Goal: Task Accomplishment & Management: Manage account settings

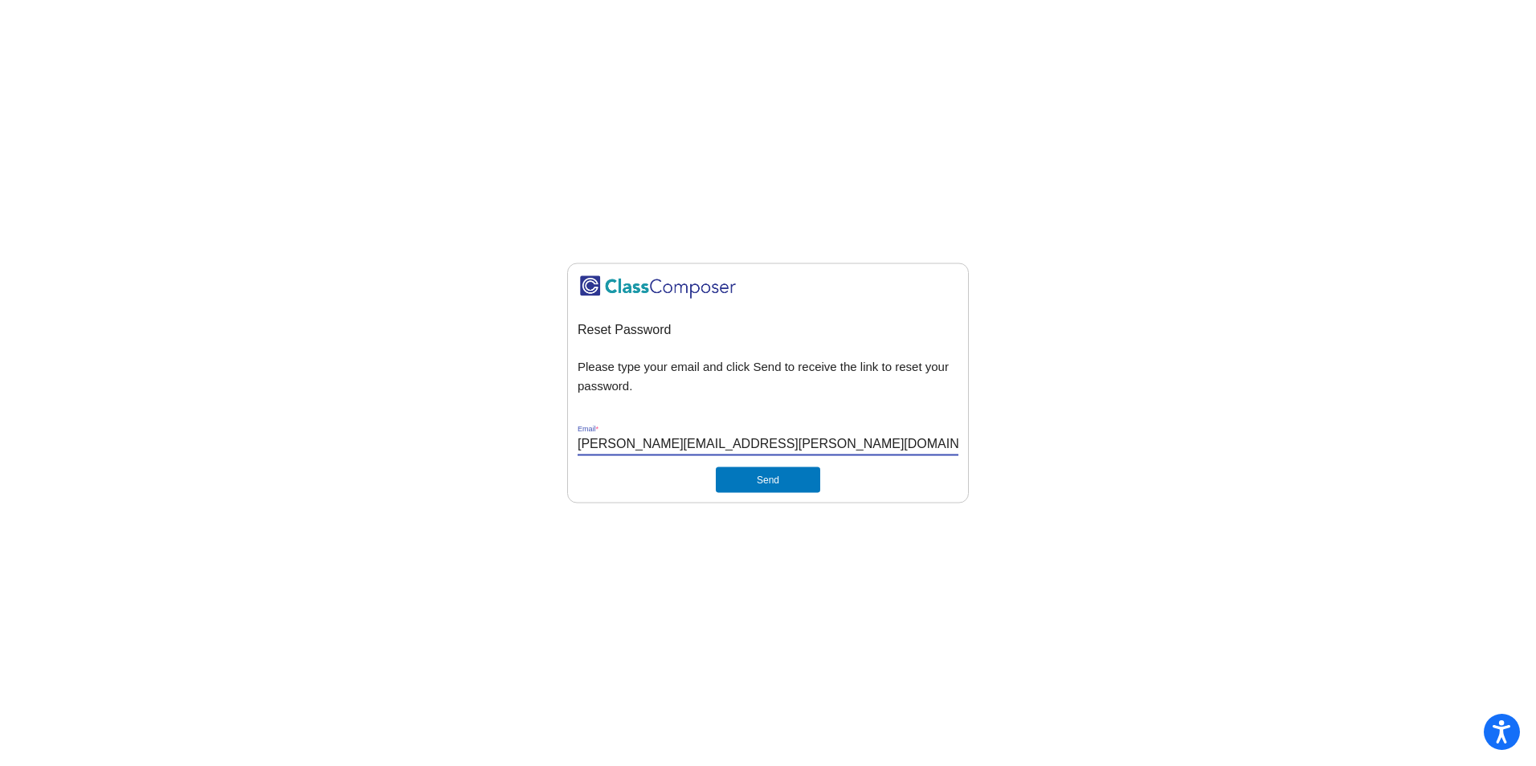
type input "[PERSON_NAME][EMAIL_ADDRESS][PERSON_NAME][DOMAIN_NAME]"
click at [1100, 417] on mat-sidenav-content "Reset Password Please type your email and click Send to receive the link to res…" at bounding box center [768, 383] width 1536 height 766
click at [791, 472] on button "Send" at bounding box center [768, 480] width 104 height 26
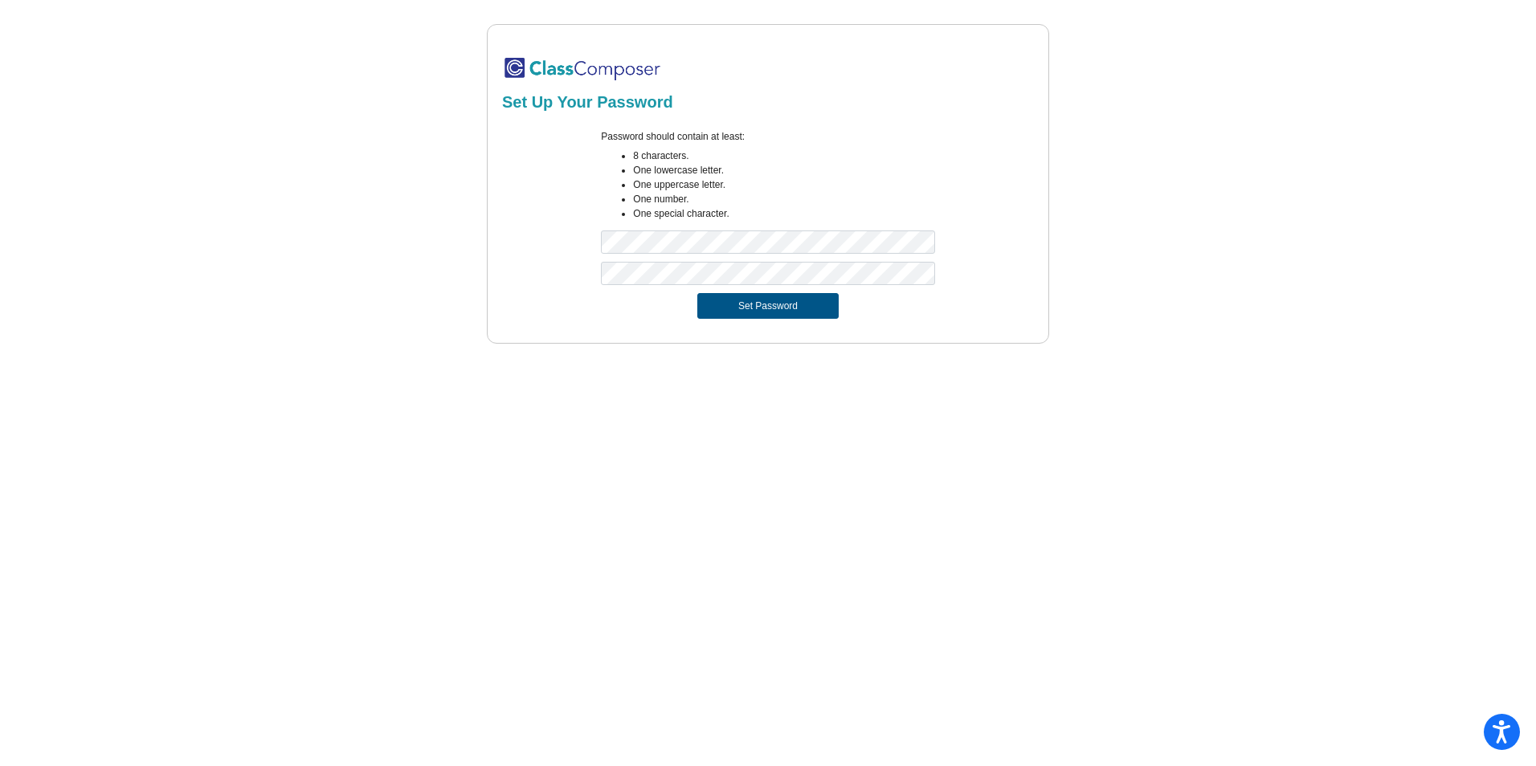
click at [810, 308] on button "Set Password" at bounding box center [767, 306] width 141 height 26
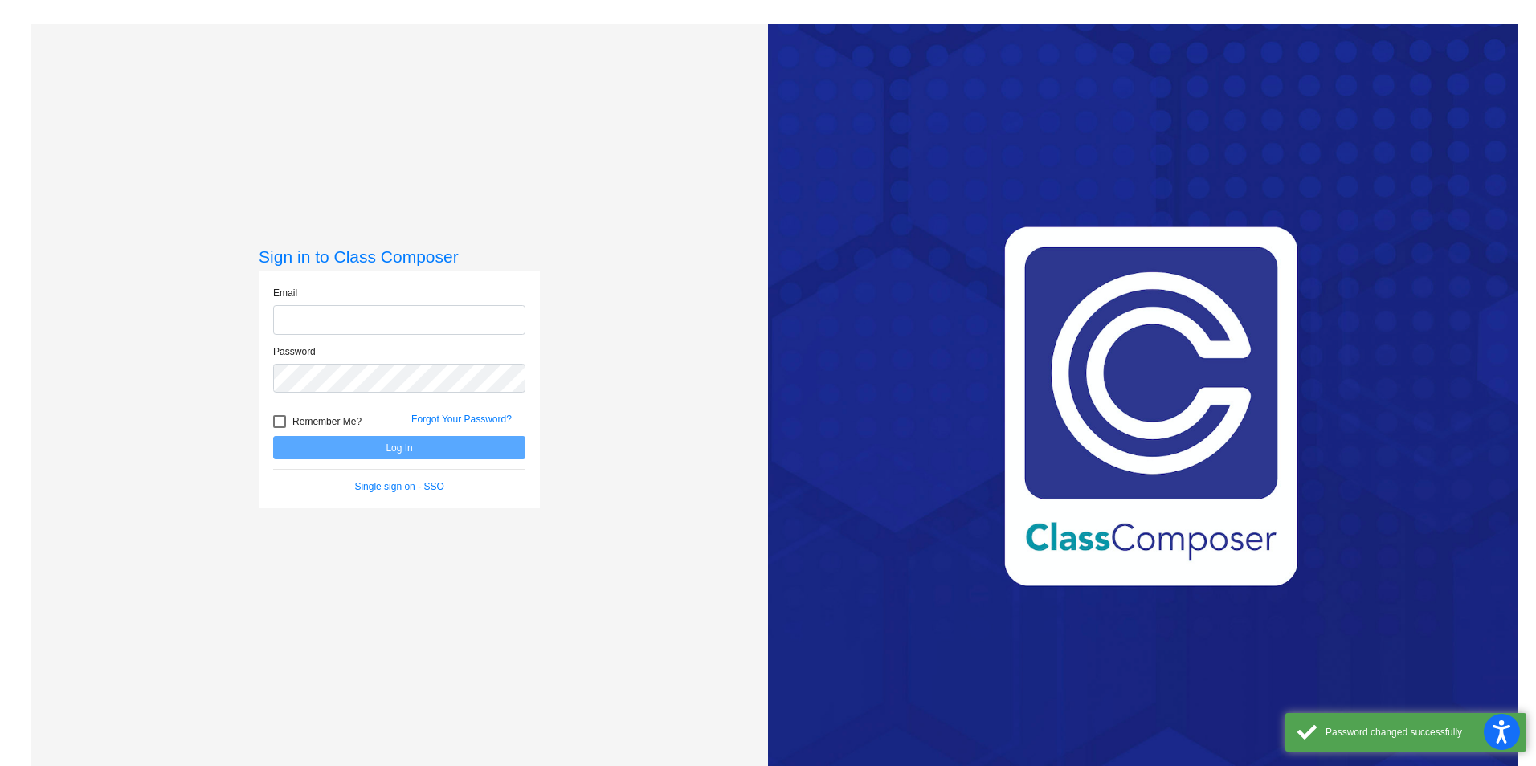
click at [424, 321] on input "email" at bounding box center [399, 320] width 252 height 30
type input "[PERSON_NAME][EMAIL_ADDRESS][PERSON_NAME][DOMAIN_NAME]"
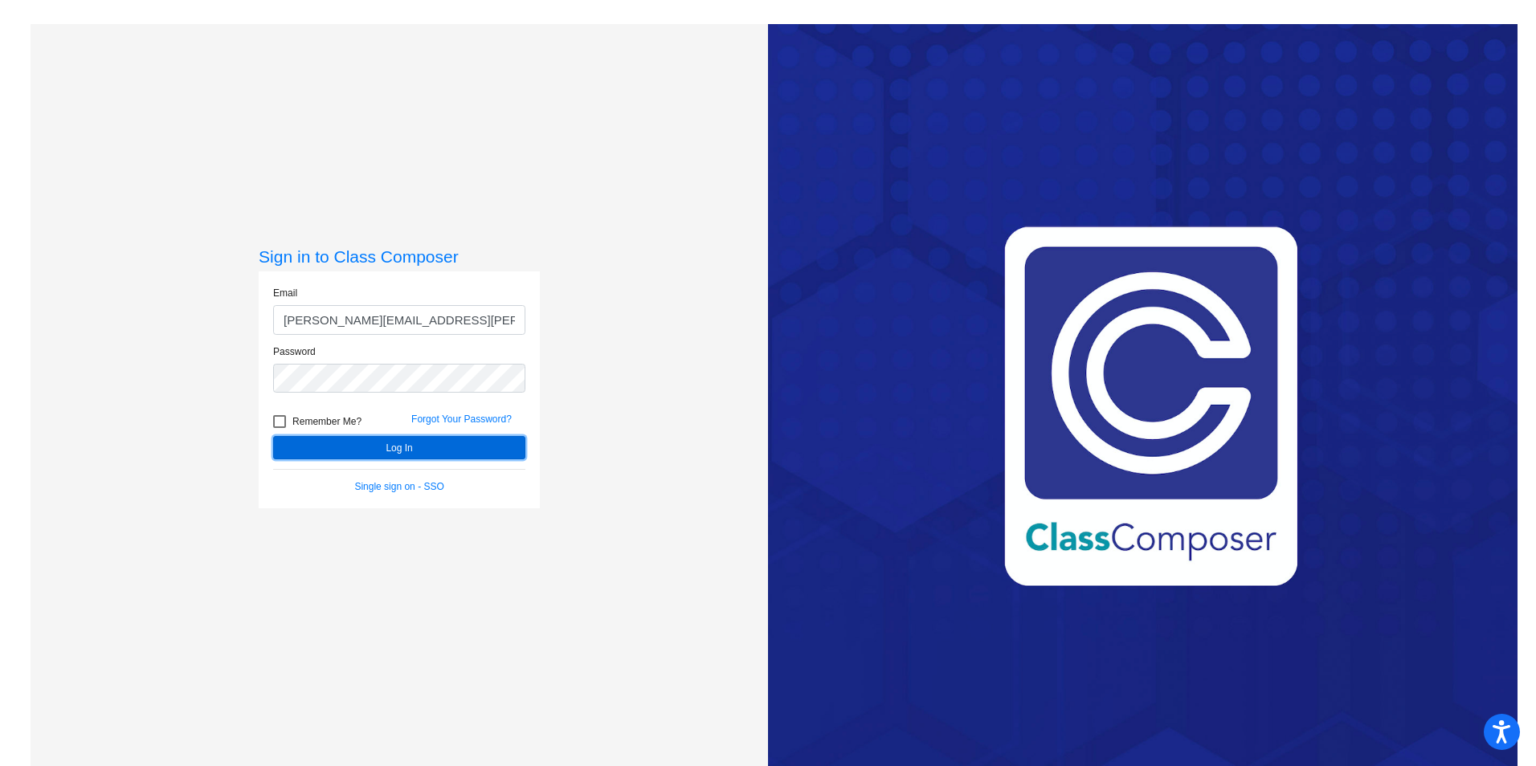
click at [394, 455] on button "Log In" at bounding box center [399, 447] width 252 height 23
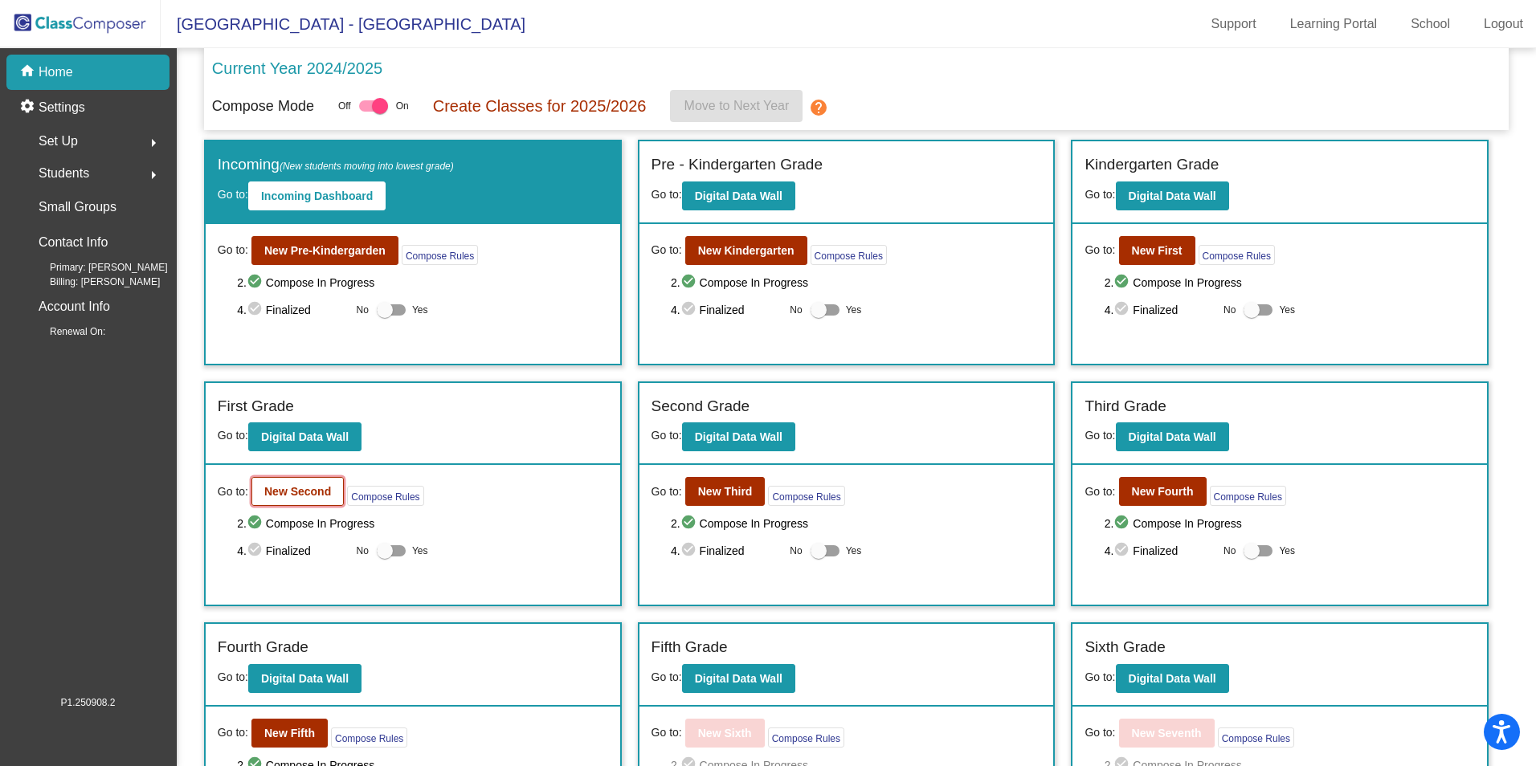
click at [283, 488] on b "New Second" at bounding box center [297, 491] width 67 height 13
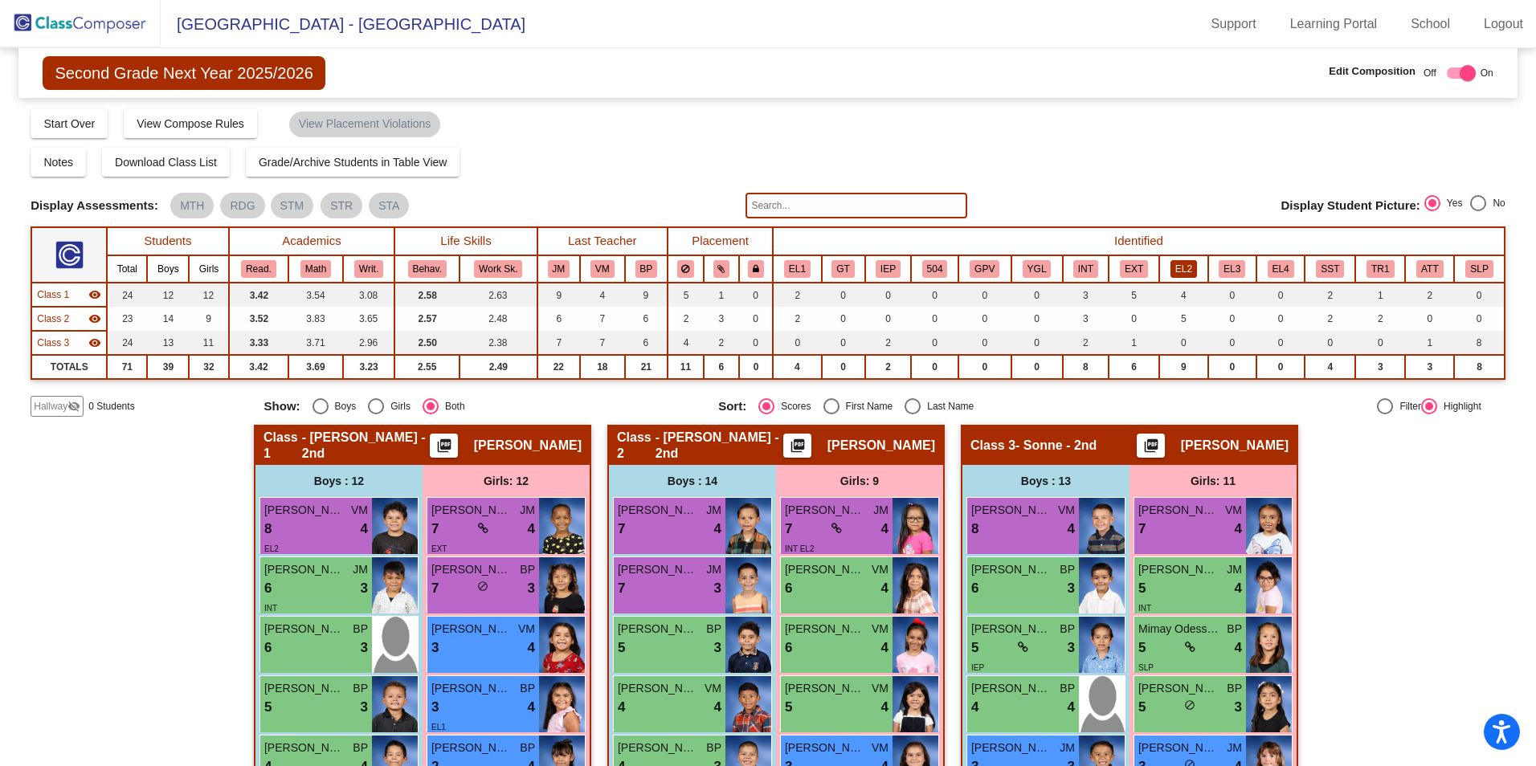
click at [1187, 268] on button "EL2" at bounding box center [1183, 269] width 27 height 18
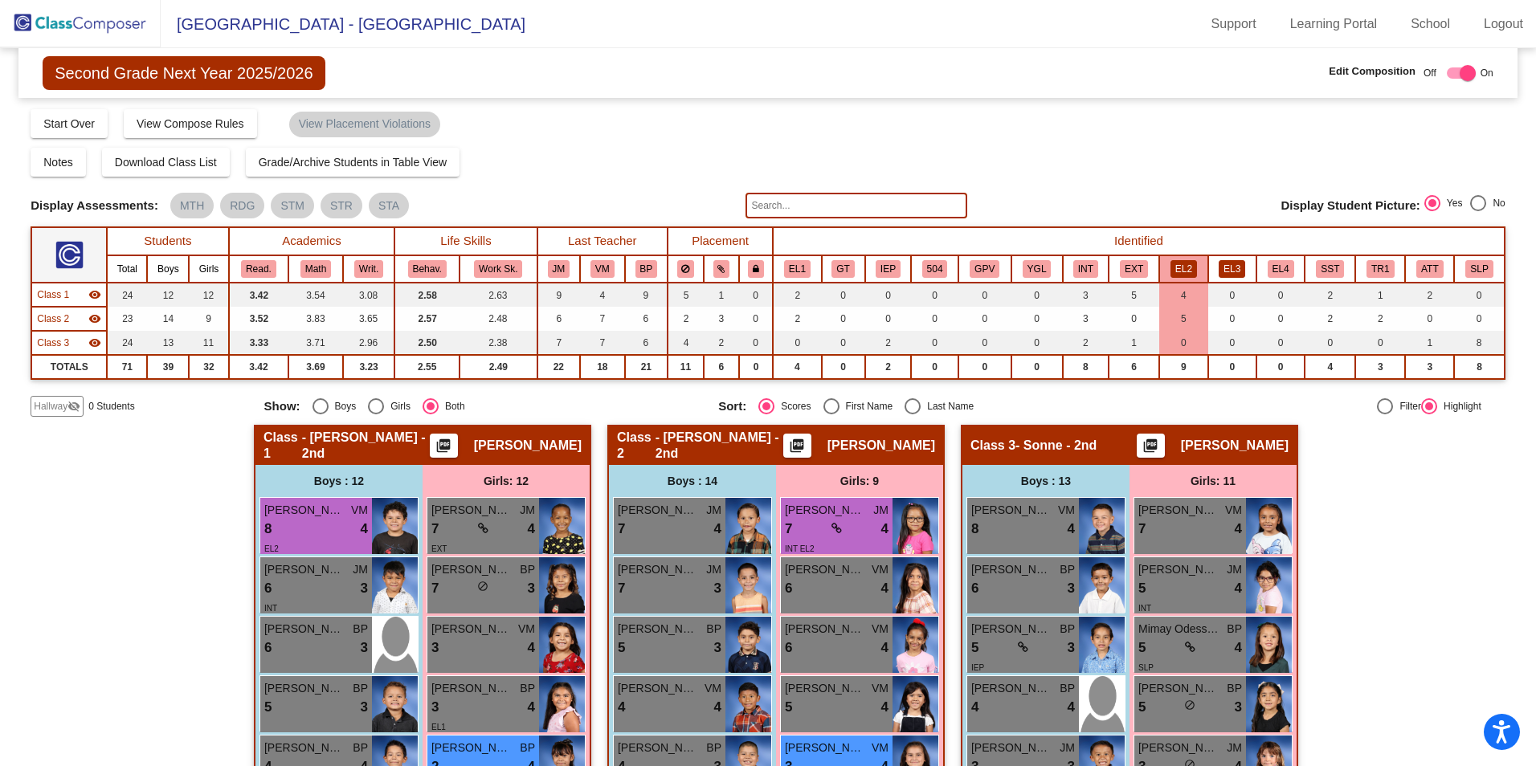
click at [1233, 270] on button "EL3" at bounding box center [1232, 269] width 27 height 18
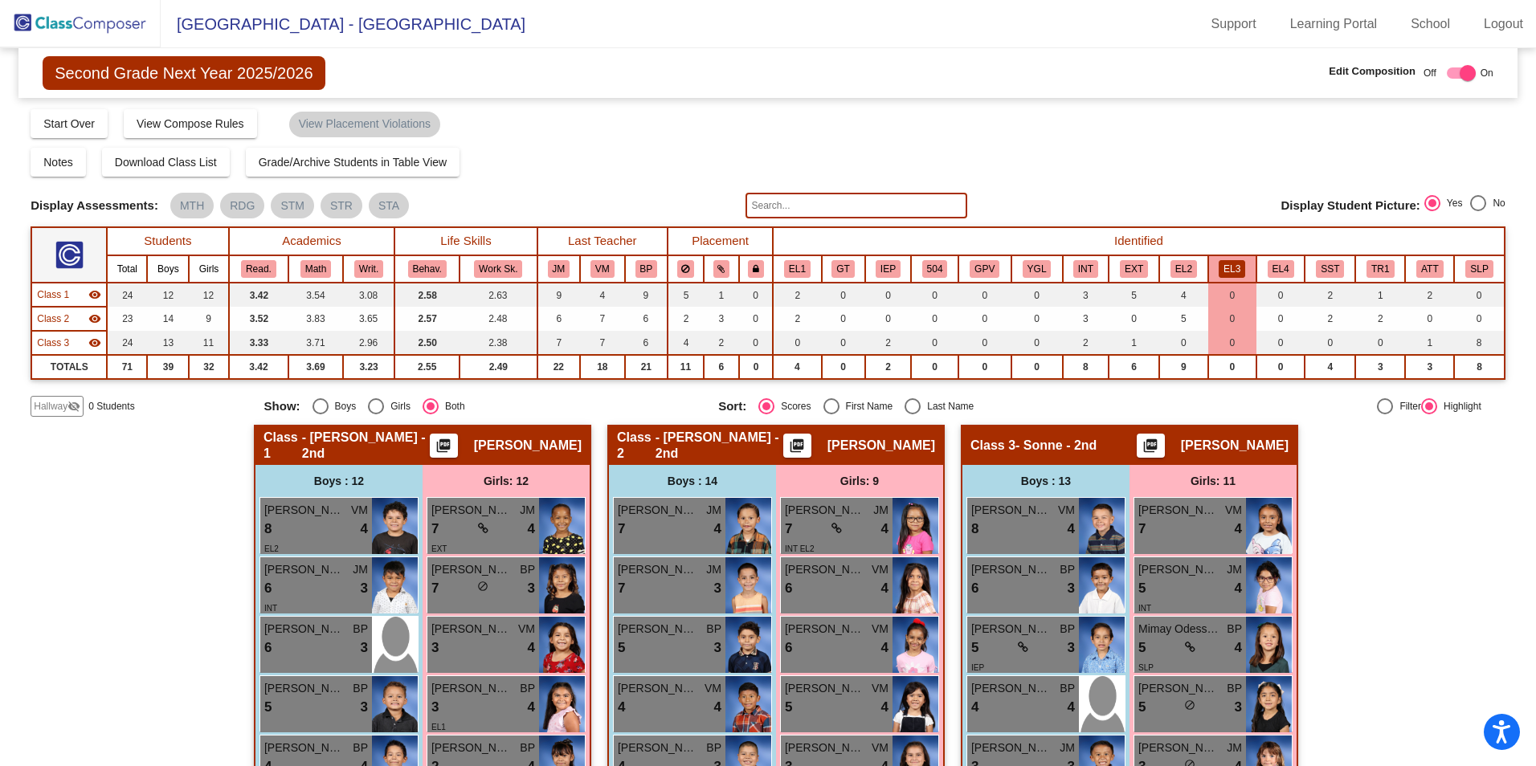
click at [1233, 270] on button "EL3" at bounding box center [1232, 269] width 27 height 18
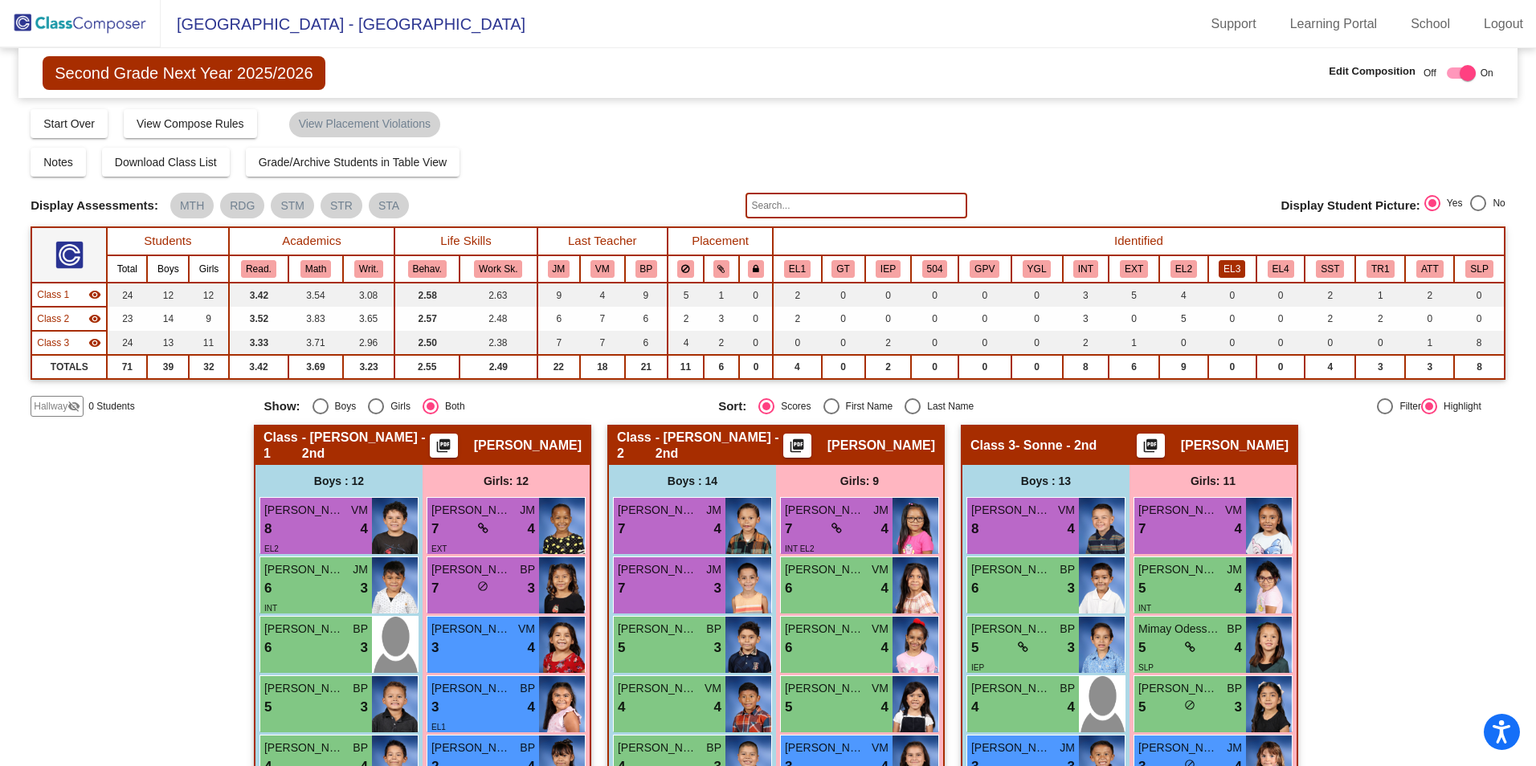
click at [1223, 271] on button "EL3" at bounding box center [1232, 269] width 27 height 18
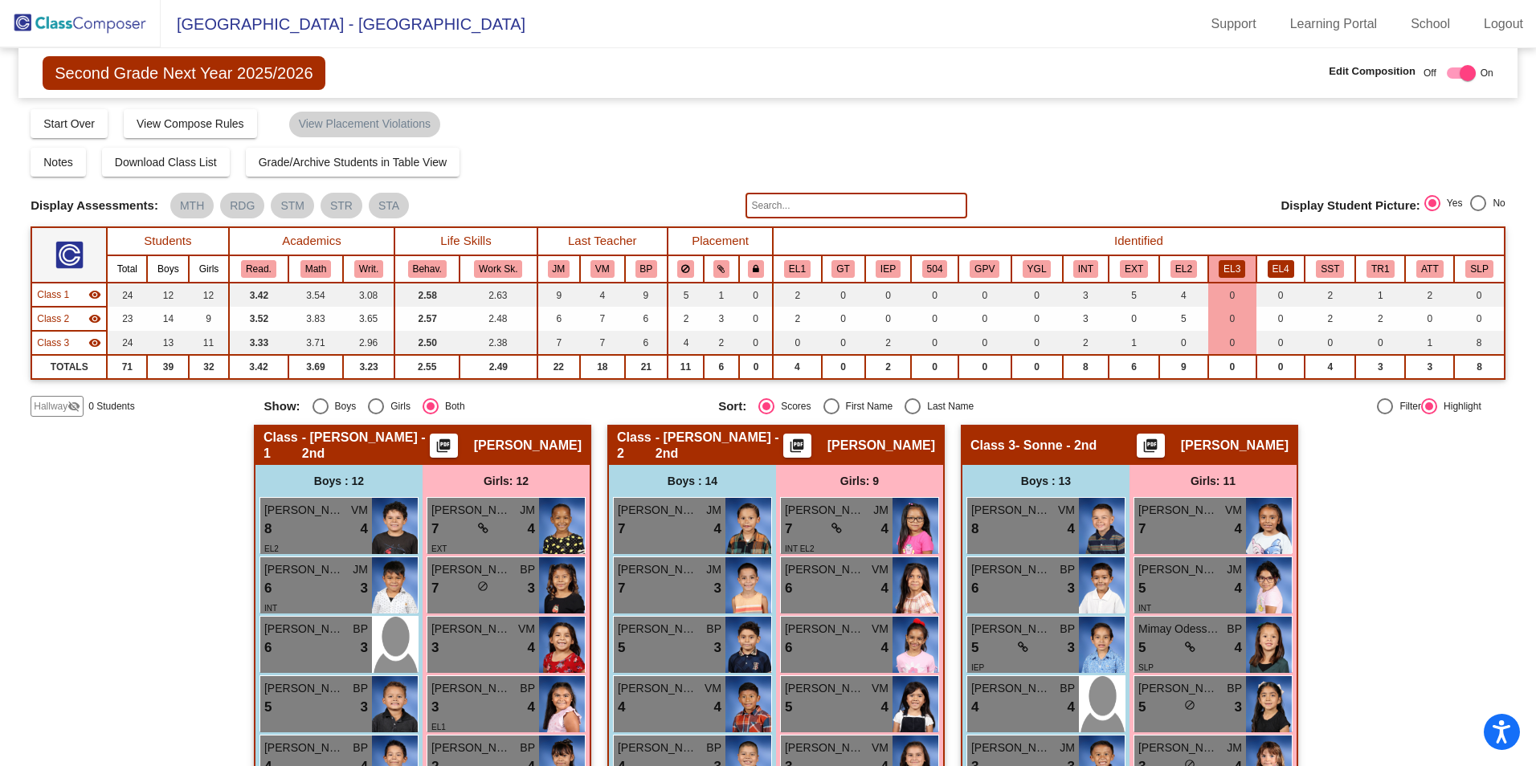
click at [1272, 268] on button "EL4" at bounding box center [1281, 269] width 27 height 18
click at [1178, 266] on button "EL2" at bounding box center [1183, 269] width 27 height 18
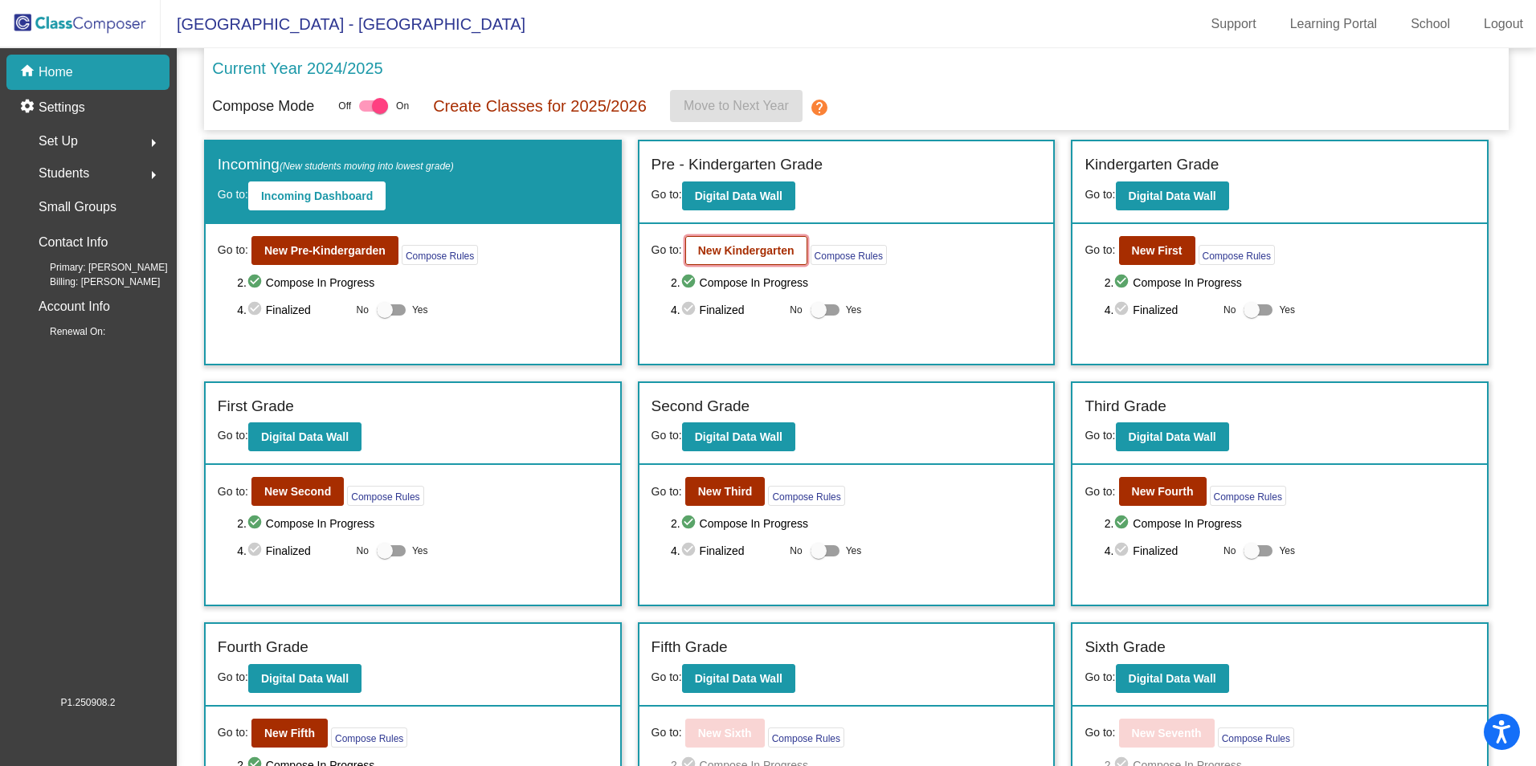
click at [765, 255] on b "New Kindergarten" at bounding box center [746, 250] width 96 height 13
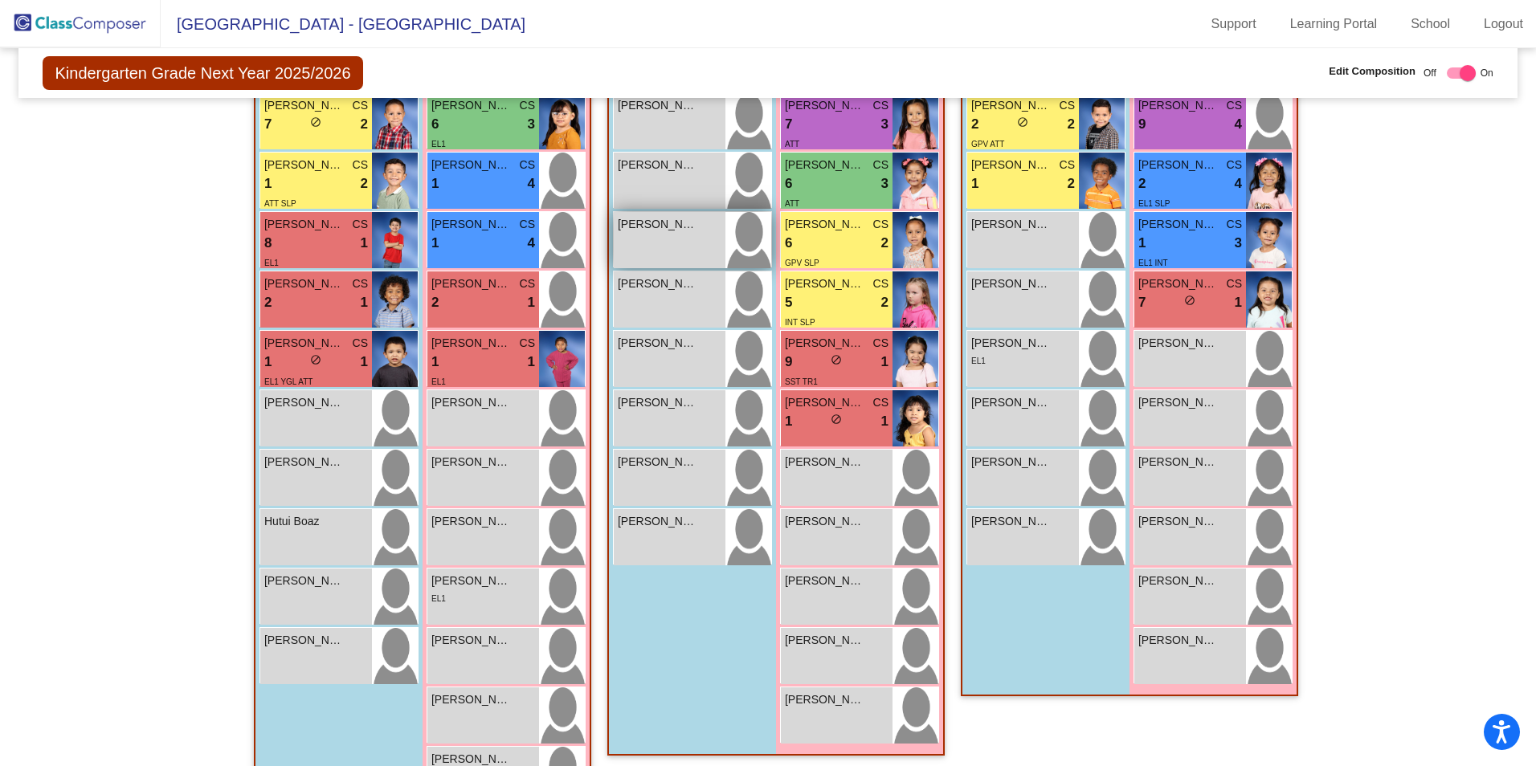
scroll to position [482, 0]
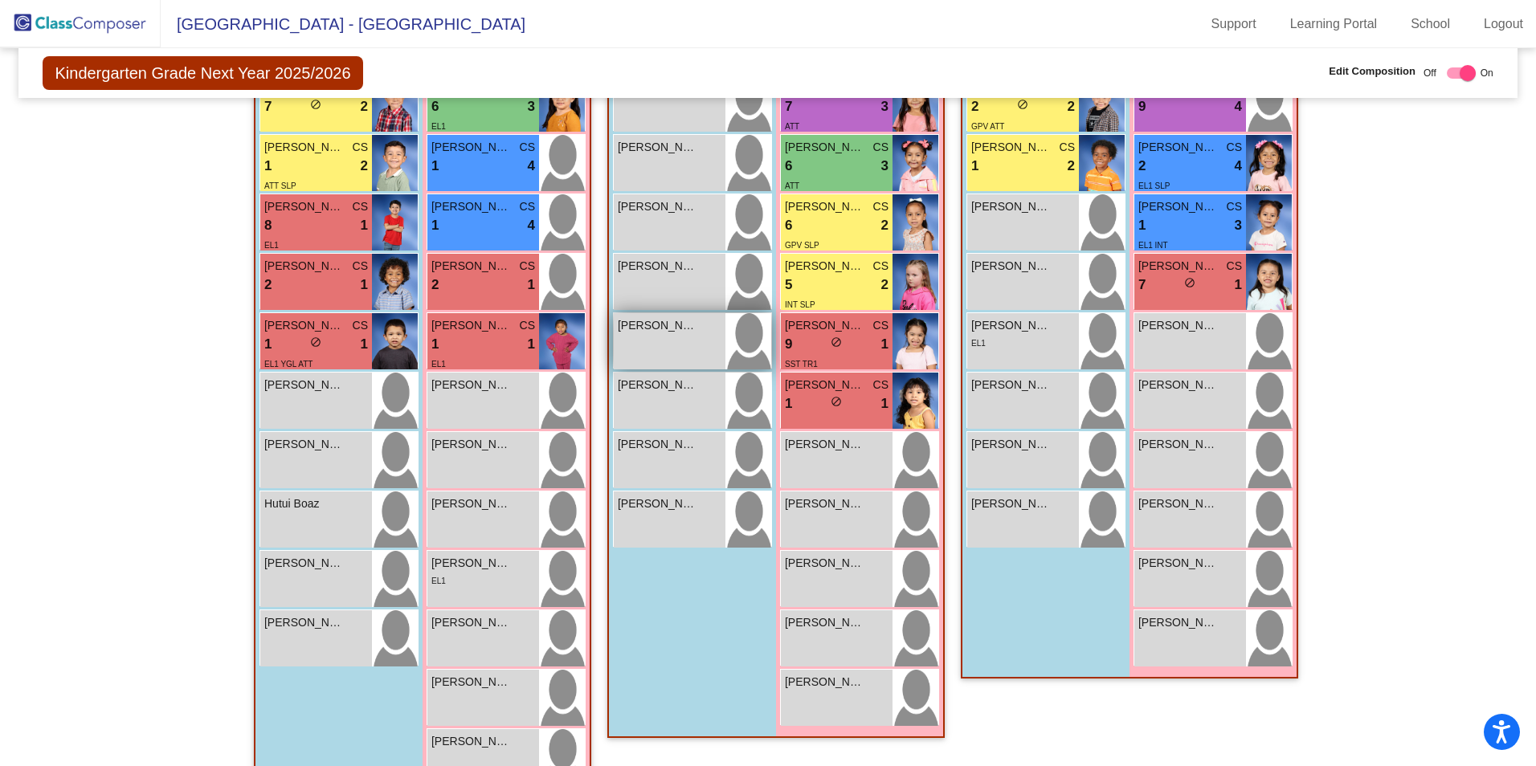
click at [685, 337] on div "[PERSON_NAME] lock do_not_disturb_alt" at bounding box center [670, 341] width 112 height 56
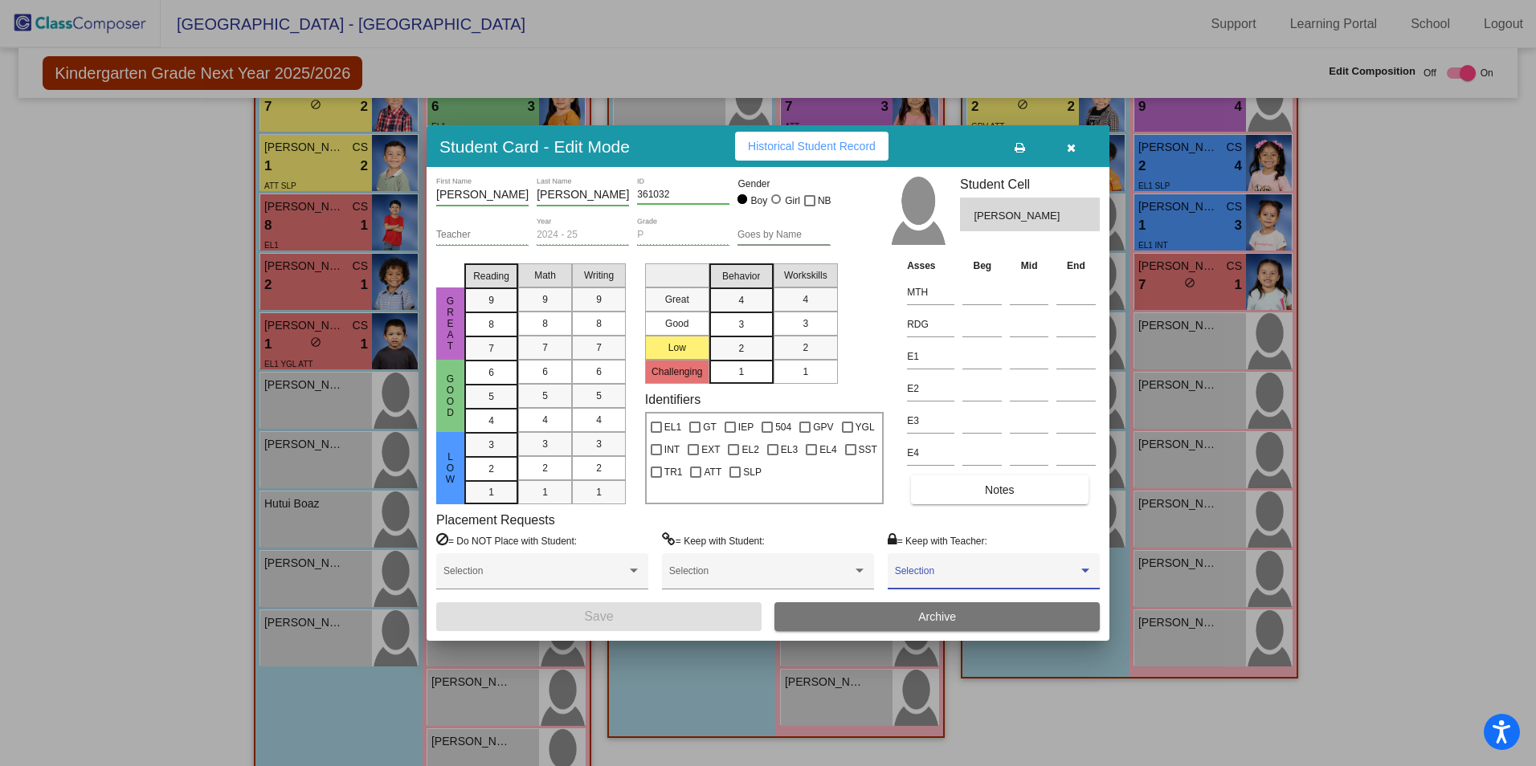
click at [984, 573] on span at bounding box center [986, 576] width 183 height 11
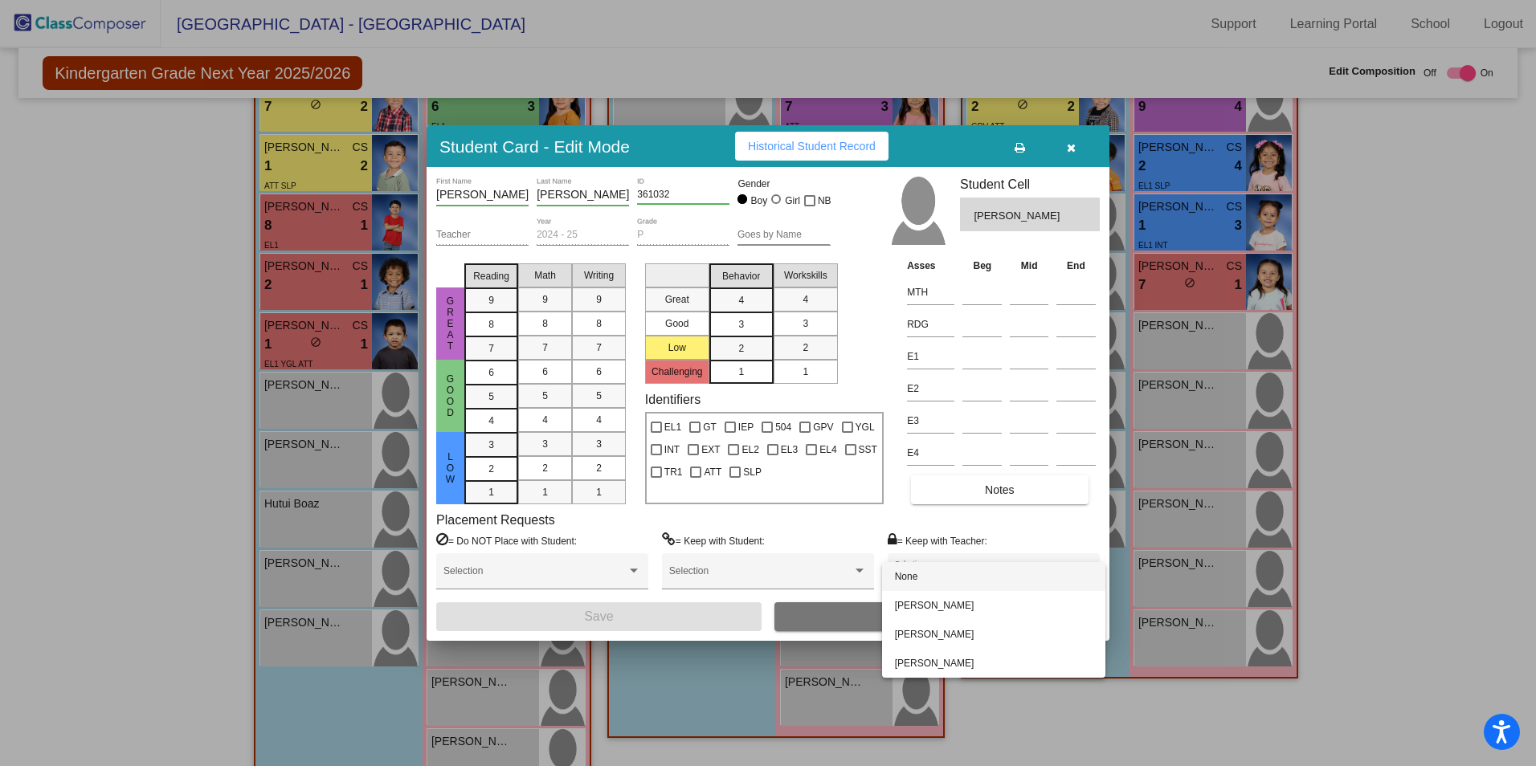
click at [830, 533] on div at bounding box center [768, 383] width 1536 height 766
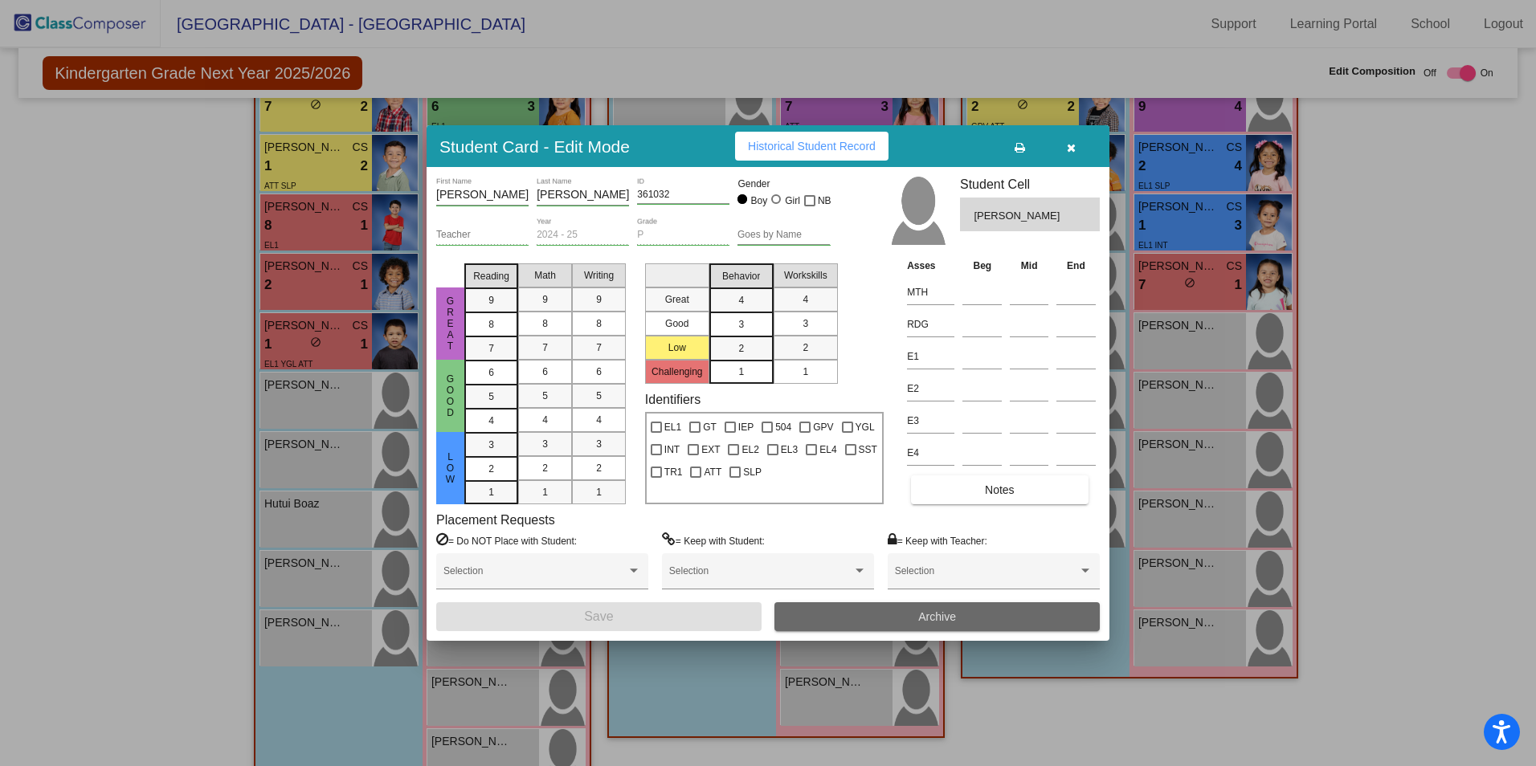
click at [924, 615] on span "Archive" at bounding box center [937, 617] width 38 height 13
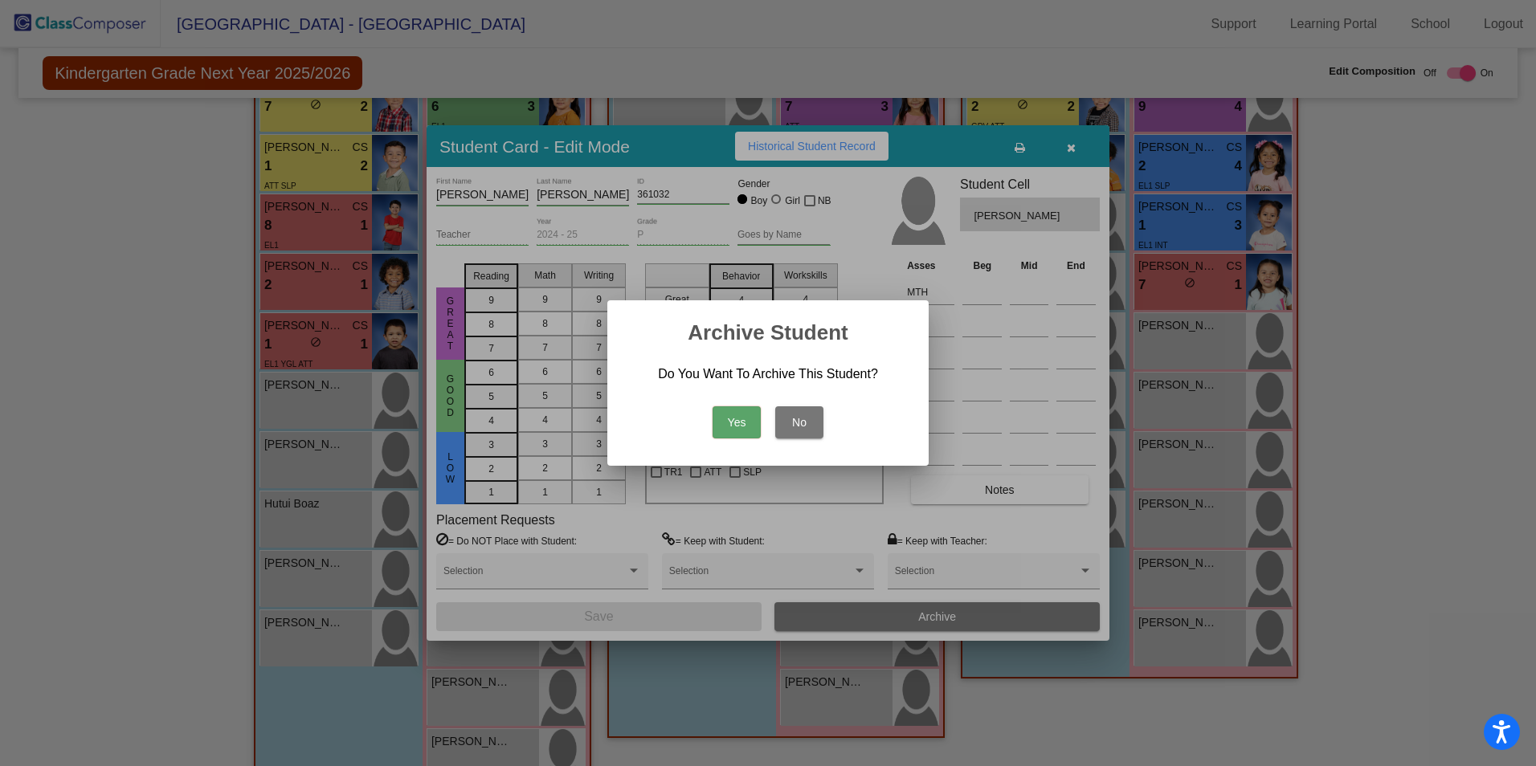
click at [741, 420] on button "Yes" at bounding box center [737, 422] width 48 height 32
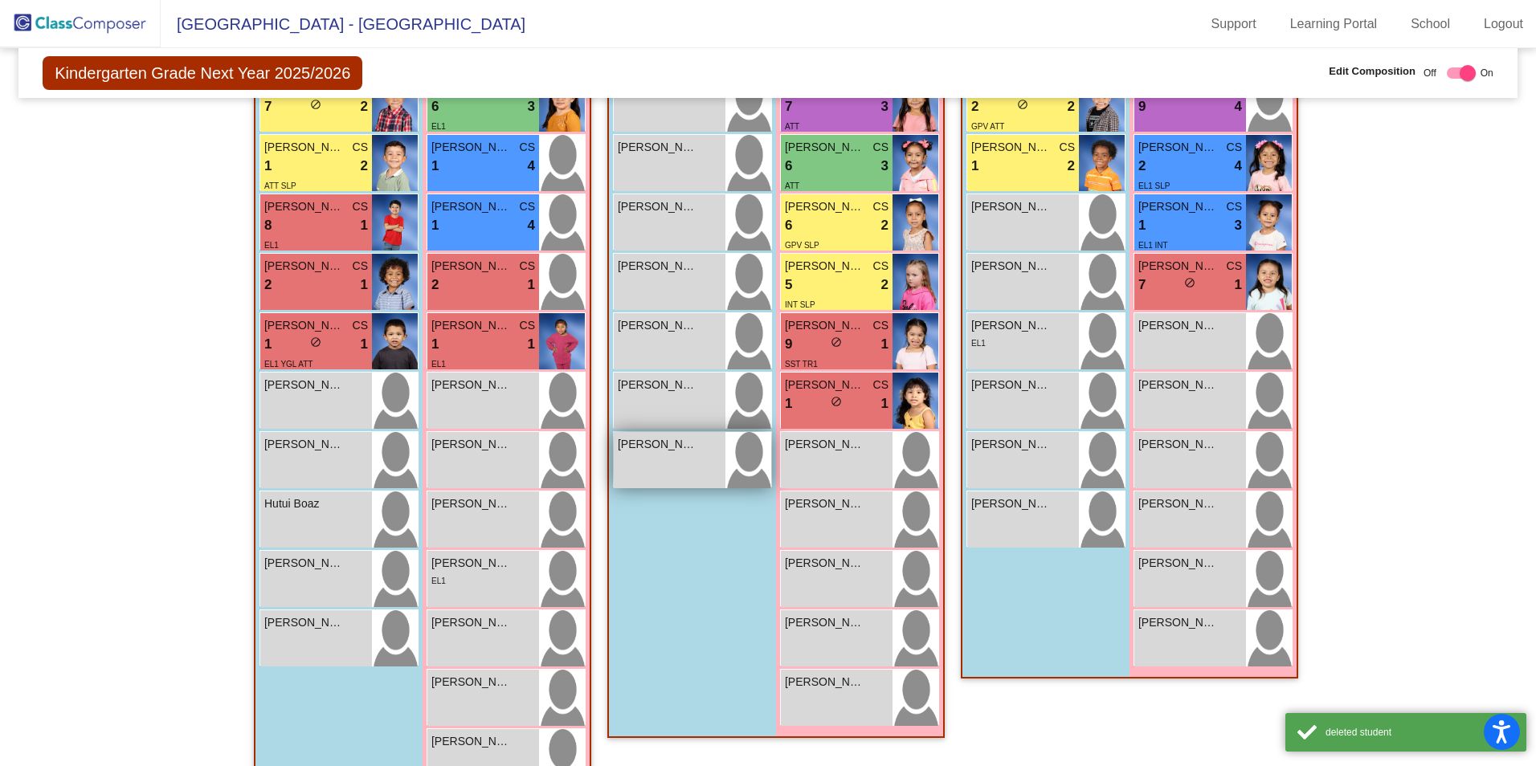
click at [695, 456] on div "[PERSON_NAME] lock do_not_disturb_alt" at bounding box center [670, 460] width 112 height 56
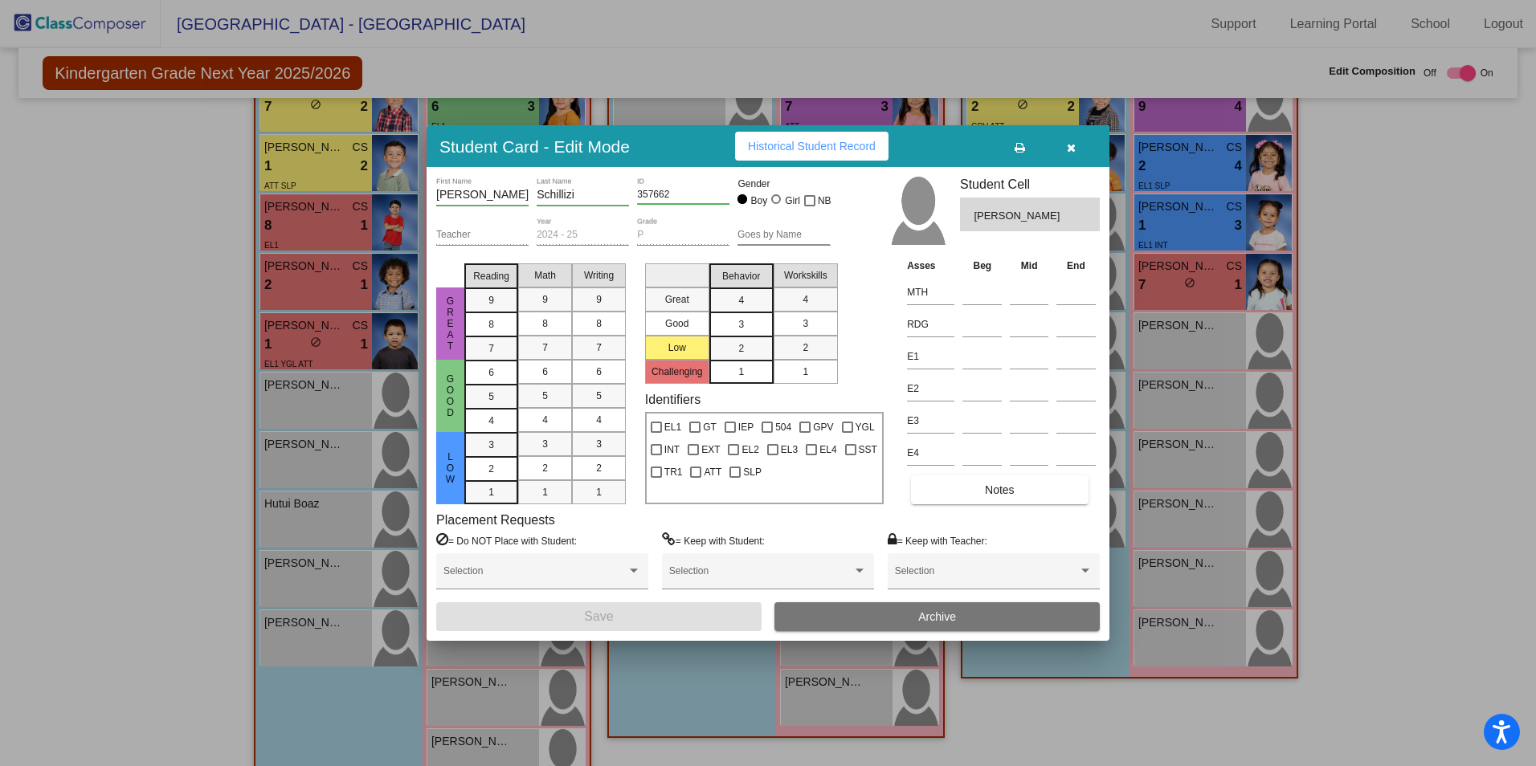
click at [919, 623] on button "Archive" at bounding box center [936, 616] width 325 height 29
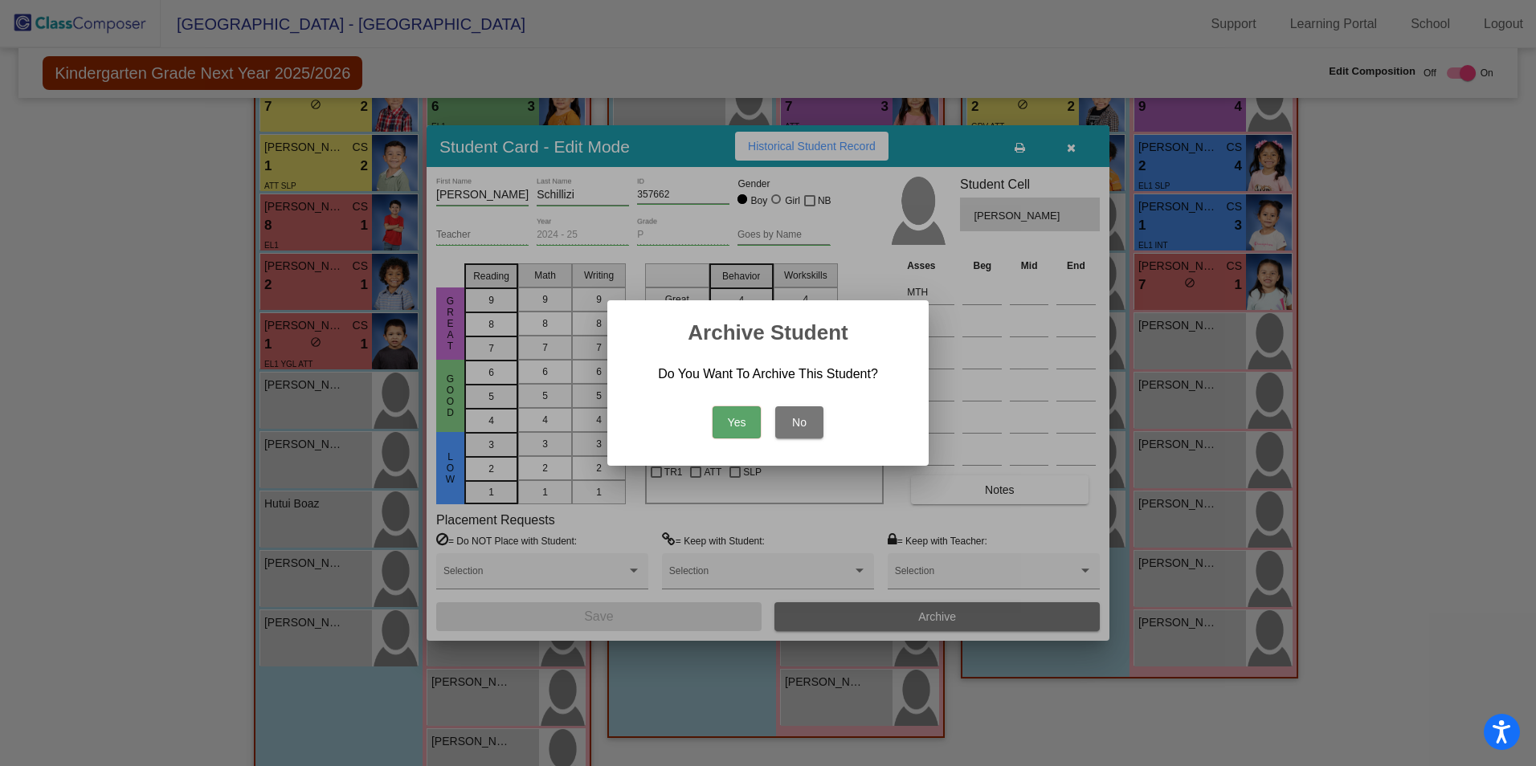
click at [736, 426] on button "Yes" at bounding box center [737, 422] width 48 height 32
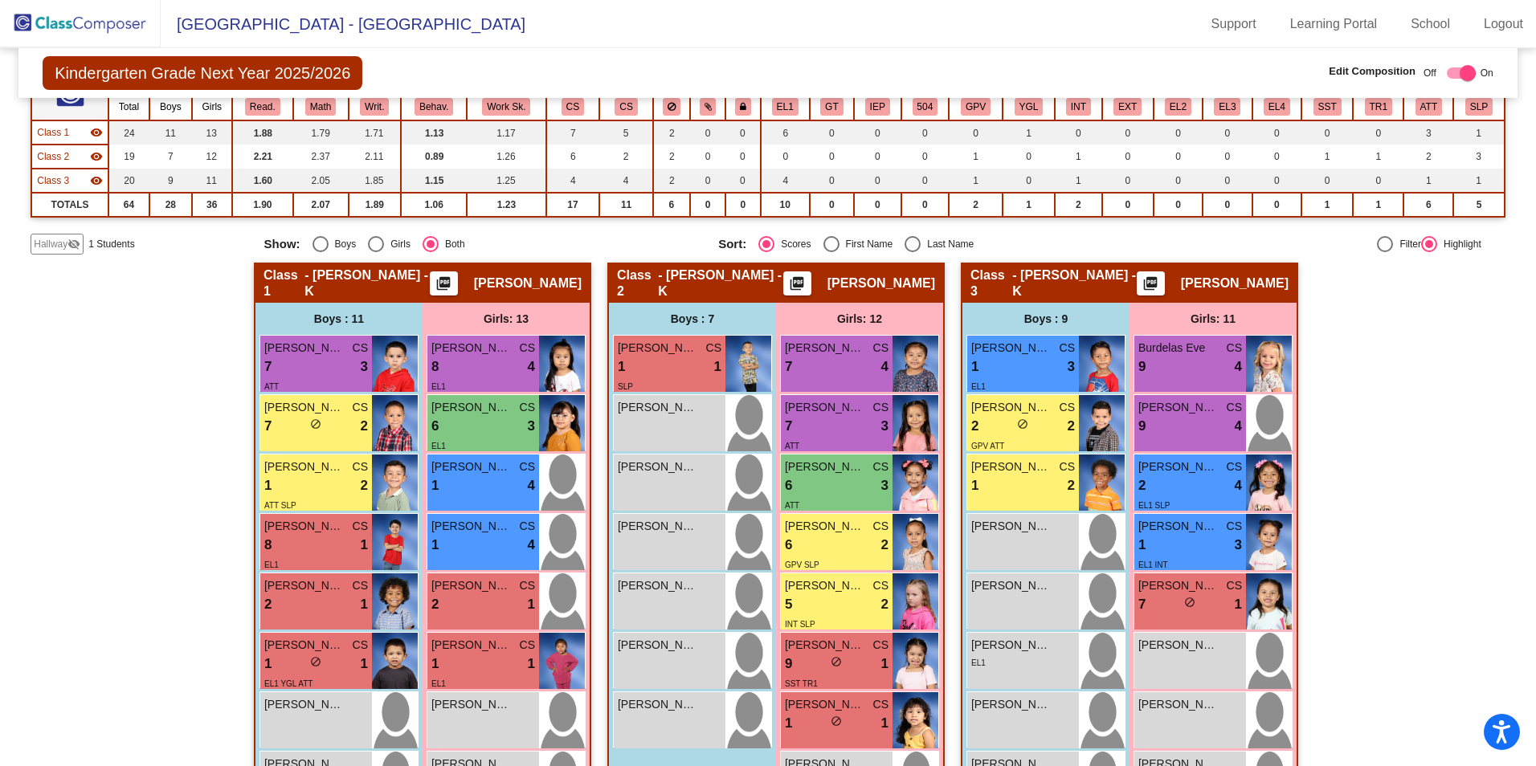
scroll to position [161, 0]
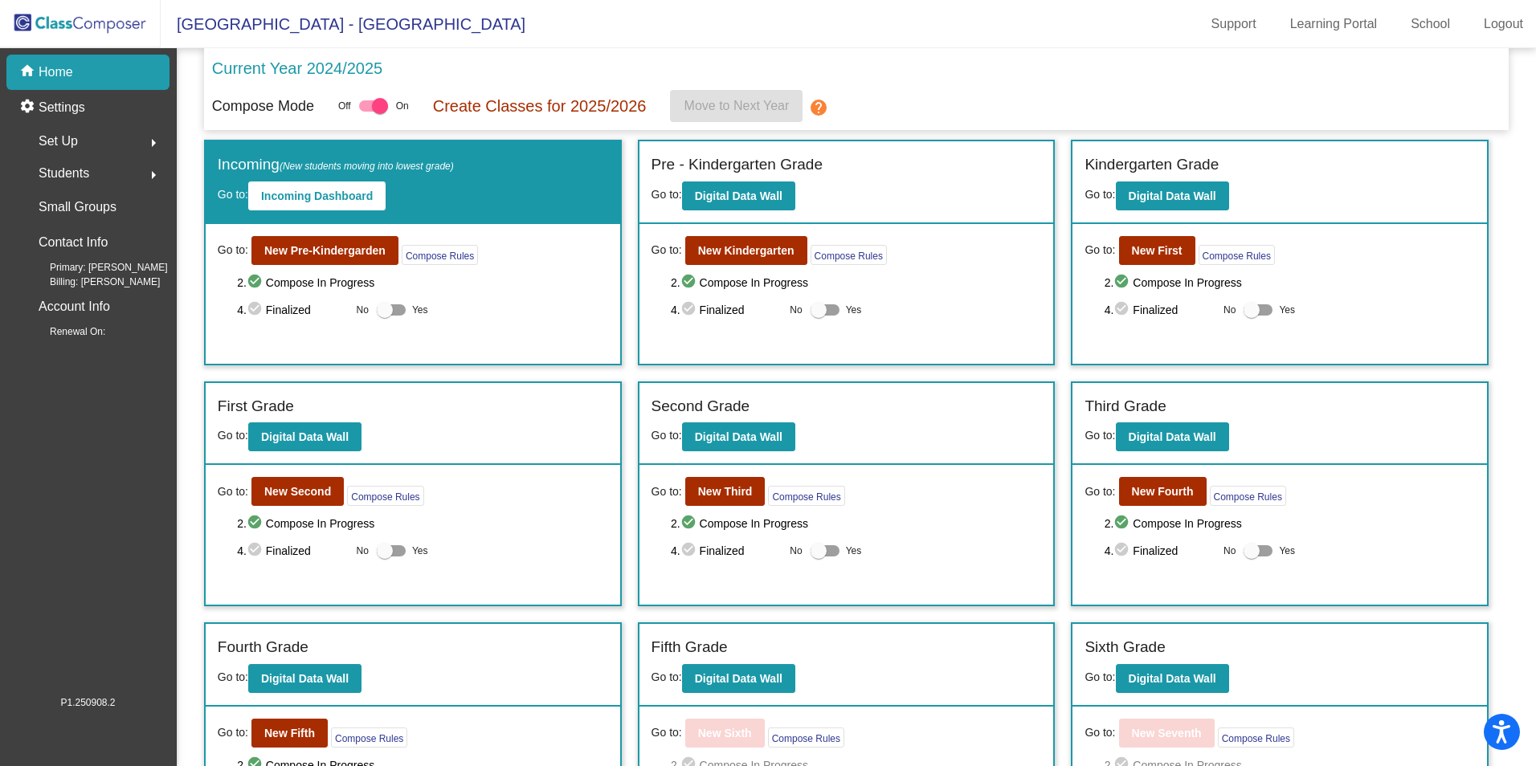
click at [107, 178] on div "Students arrow_right" at bounding box center [92, 173] width 153 height 32
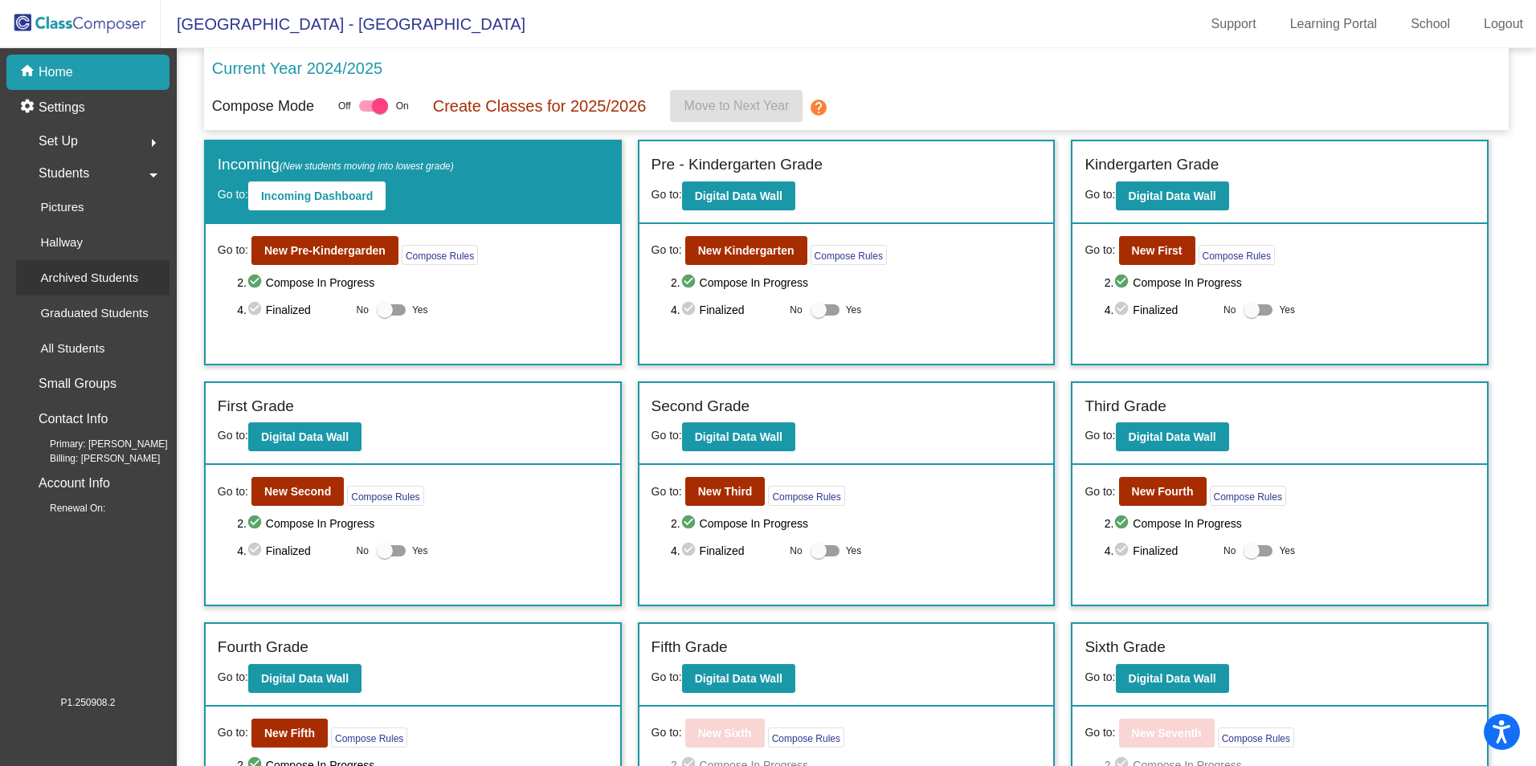
click at [88, 277] on p "Archived Students" at bounding box center [89, 277] width 98 height 19
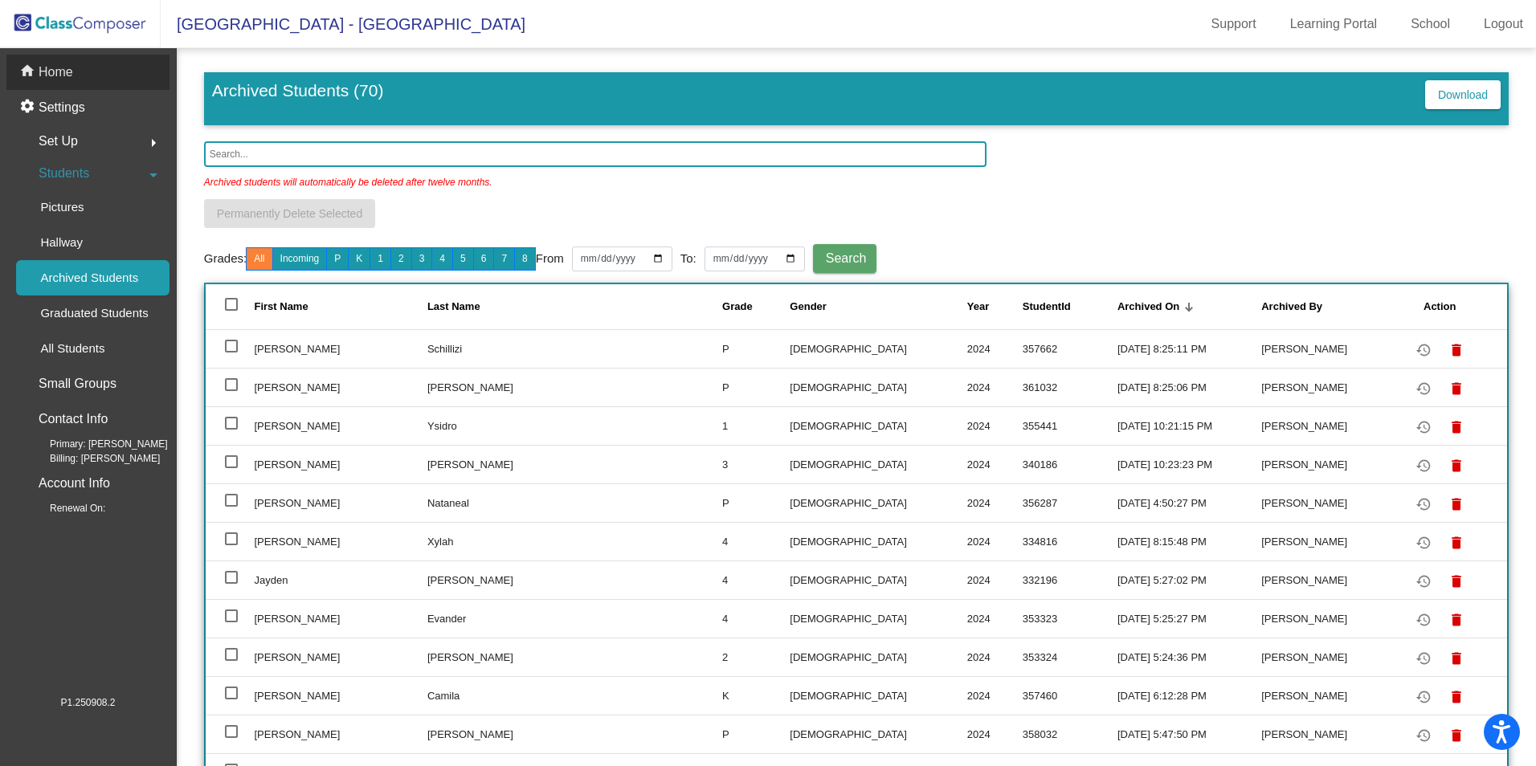
click at [74, 73] on div "home Home" at bounding box center [87, 72] width 163 height 35
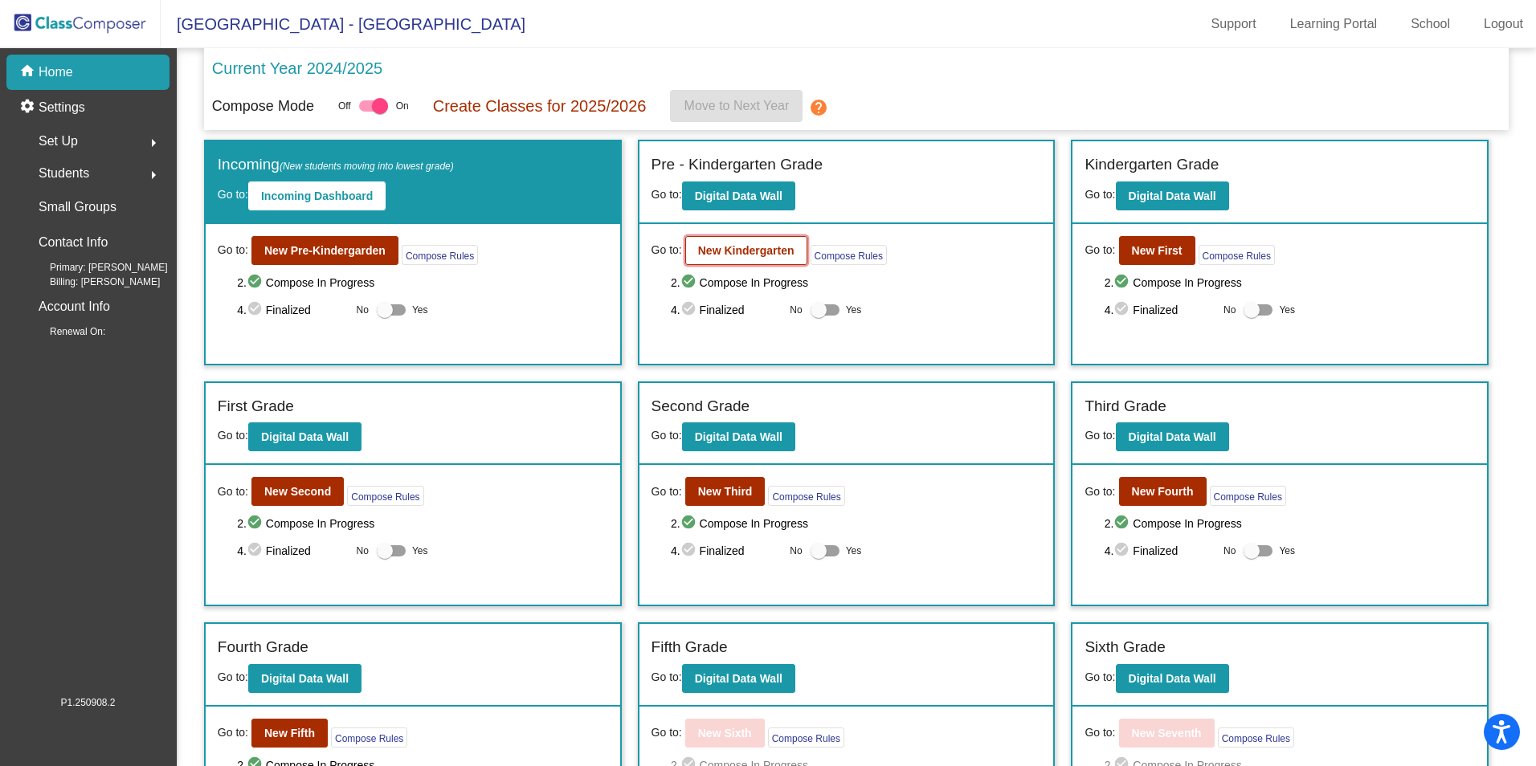
click at [748, 251] on b "New Kindergarten" at bounding box center [746, 250] width 96 height 13
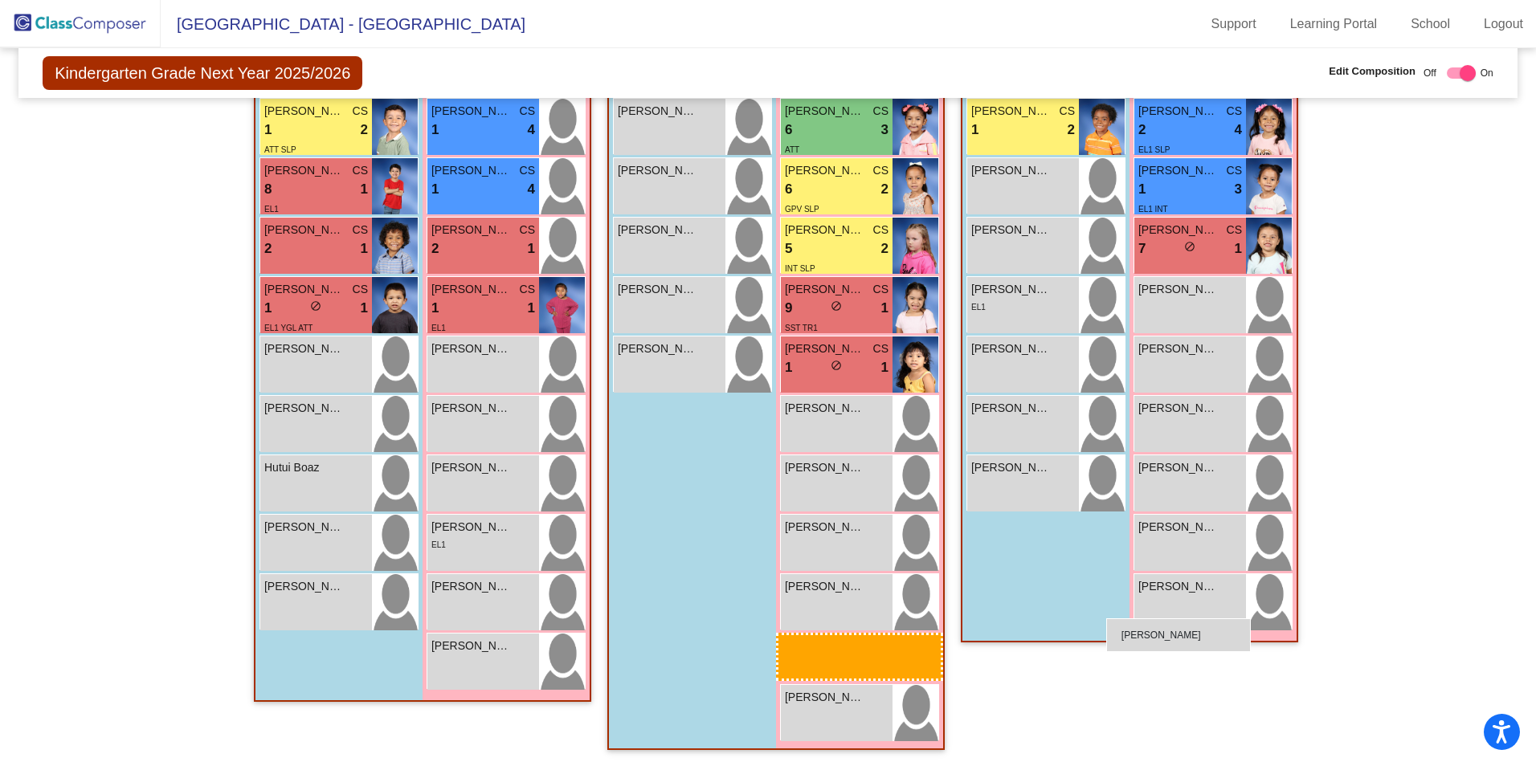
scroll to position [470, 0]
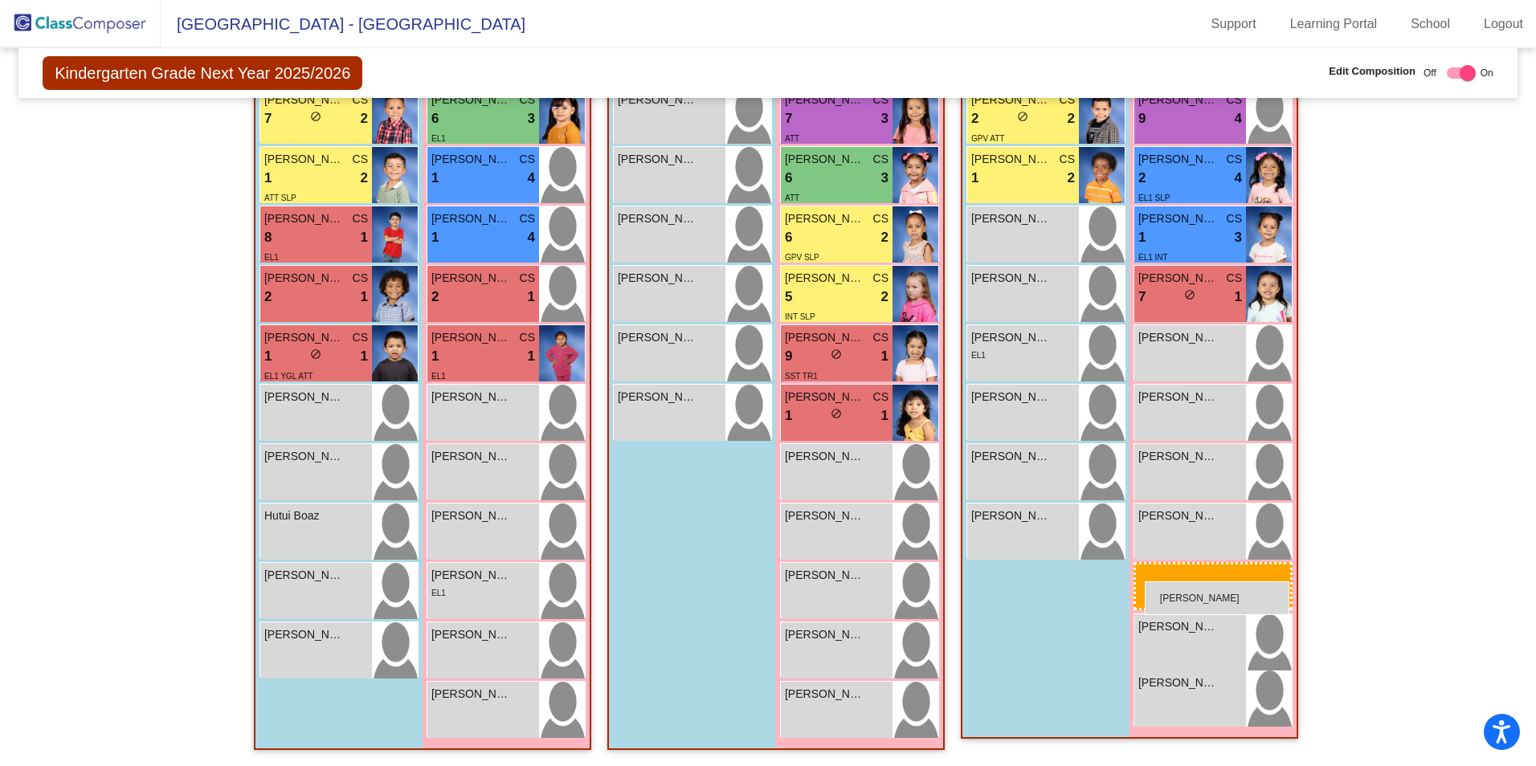
drag, startPoint x: 447, startPoint y: 643, endPoint x: 1145, endPoint y: 582, distance: 700.0
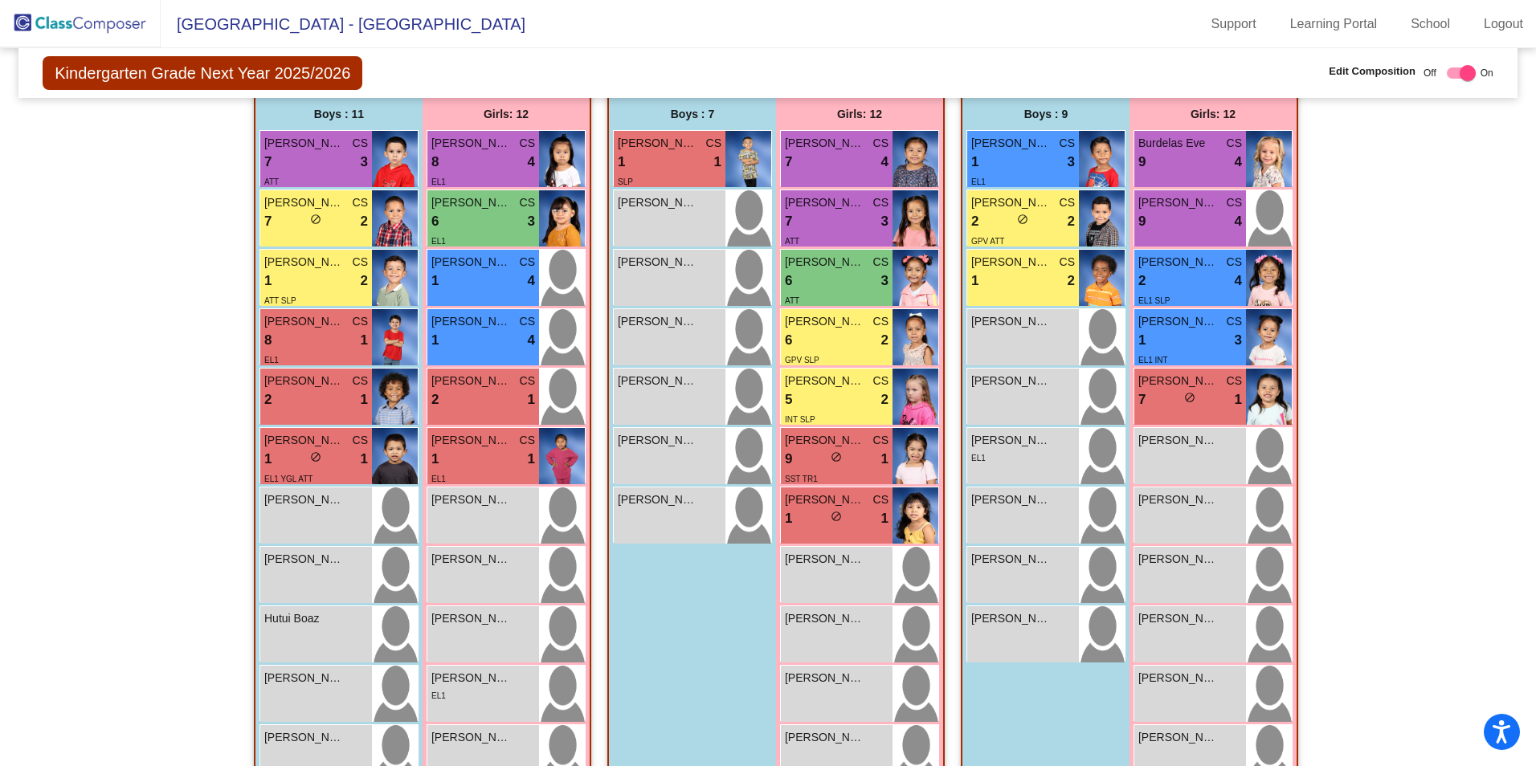
scroll to position [149, 0]
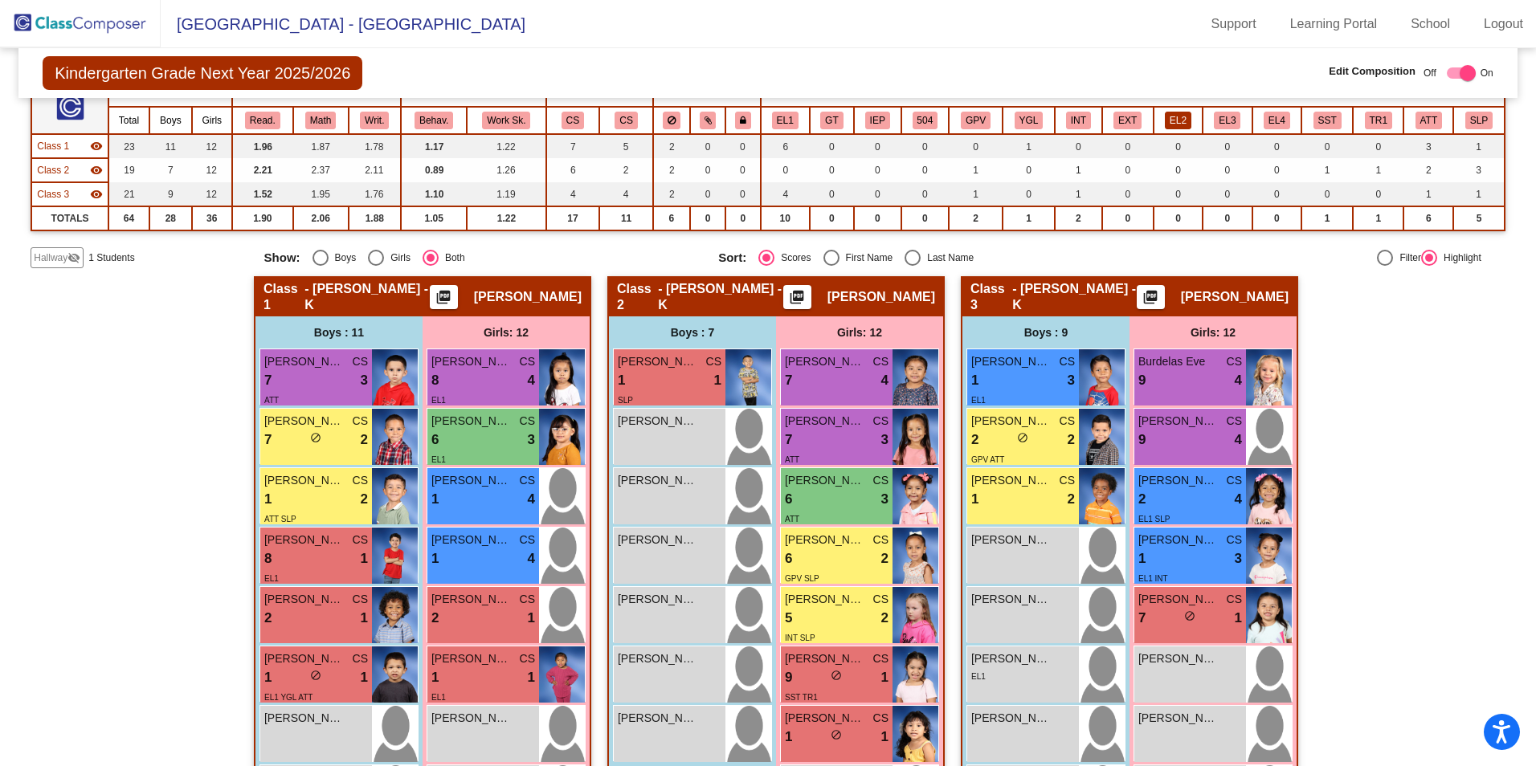
click at [1187, 120] on button "EL2" at bounding box center [1178, 121] width 27 height 18
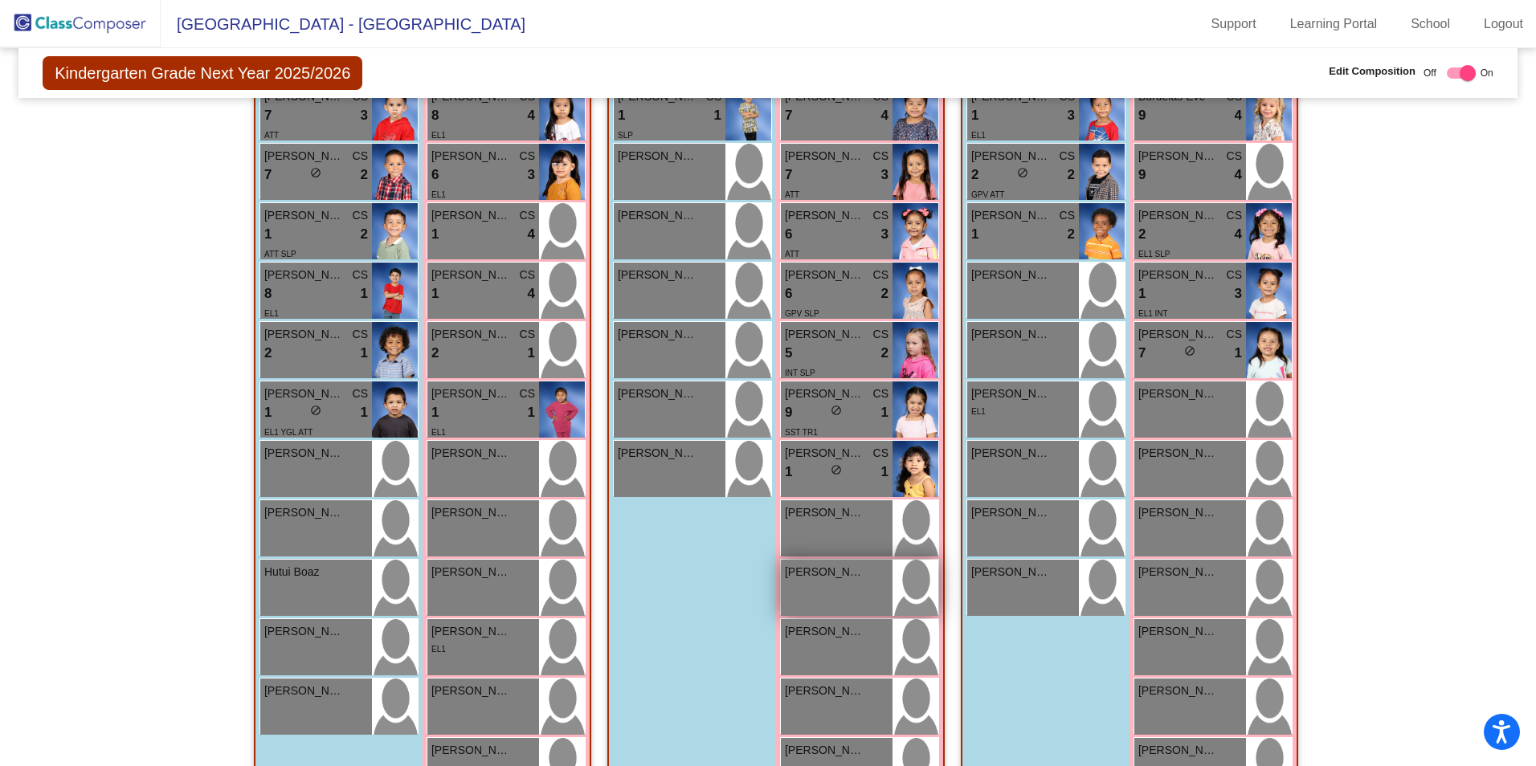
scroll to position [470, 0]
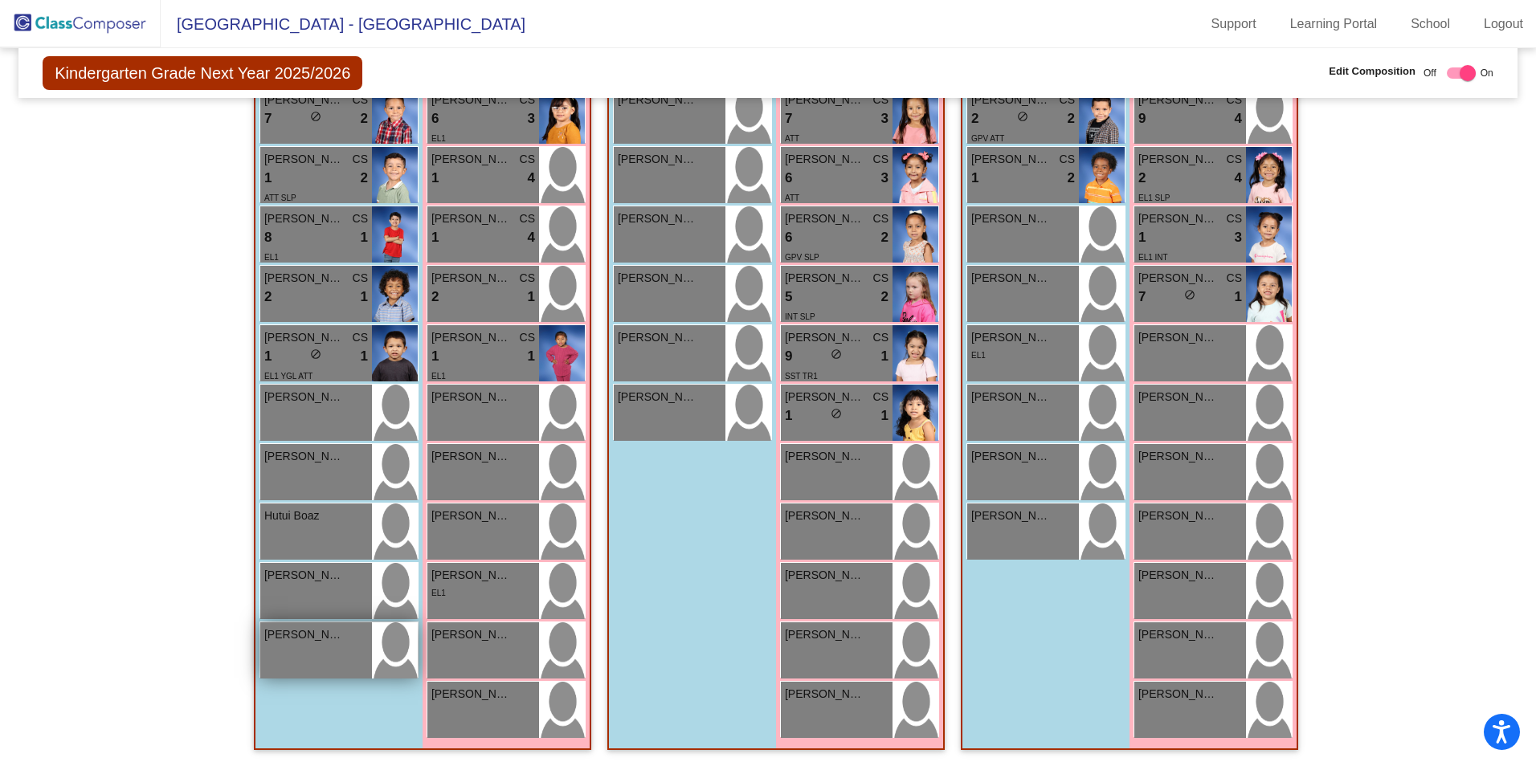
click at [309, 643] on span "[PERSON_NAME]" at bounding box center [304, 635] width 80 height 17
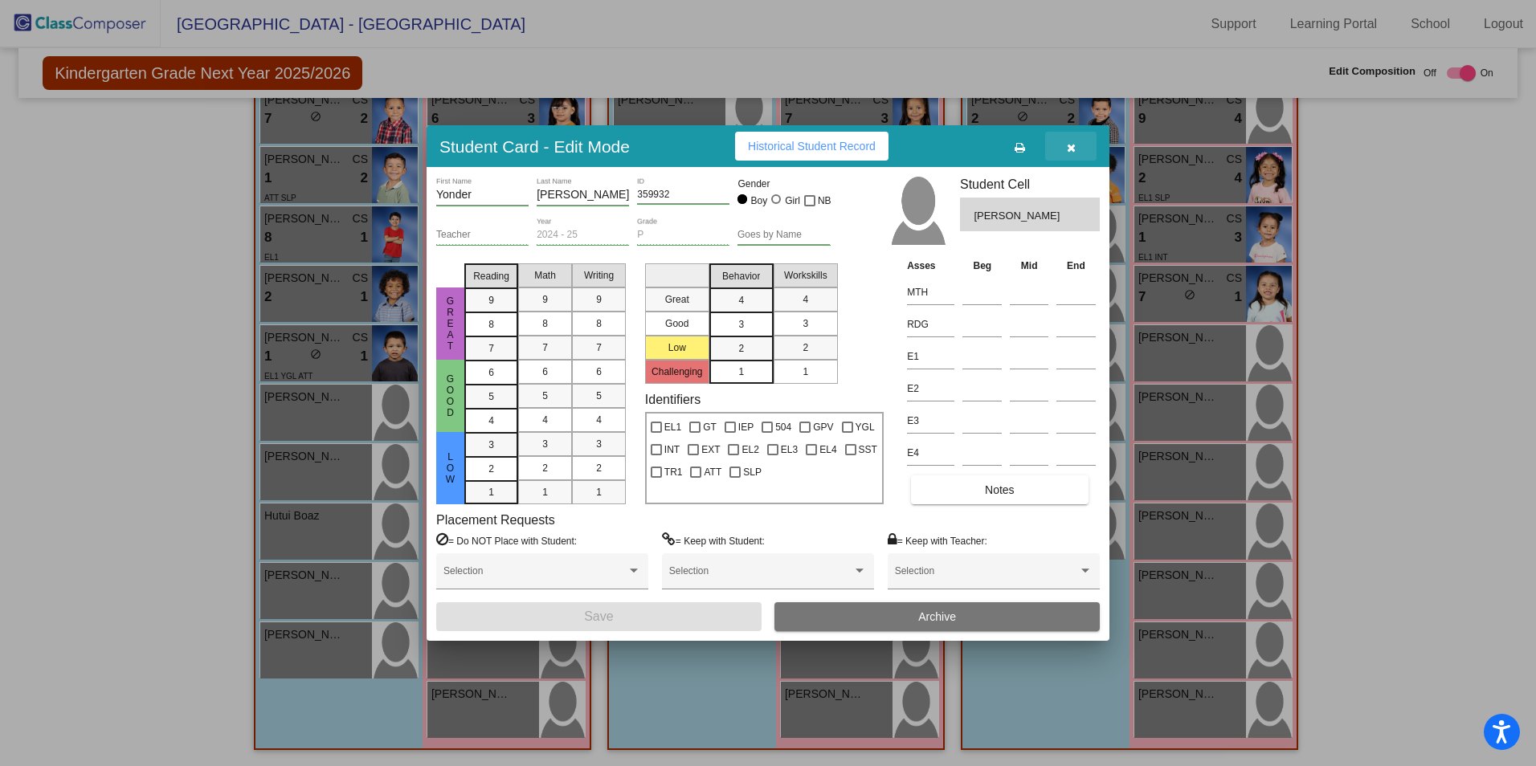
click at [1071, 146] on icon "button" at bounding box center [1071, 147] width 9 height 11
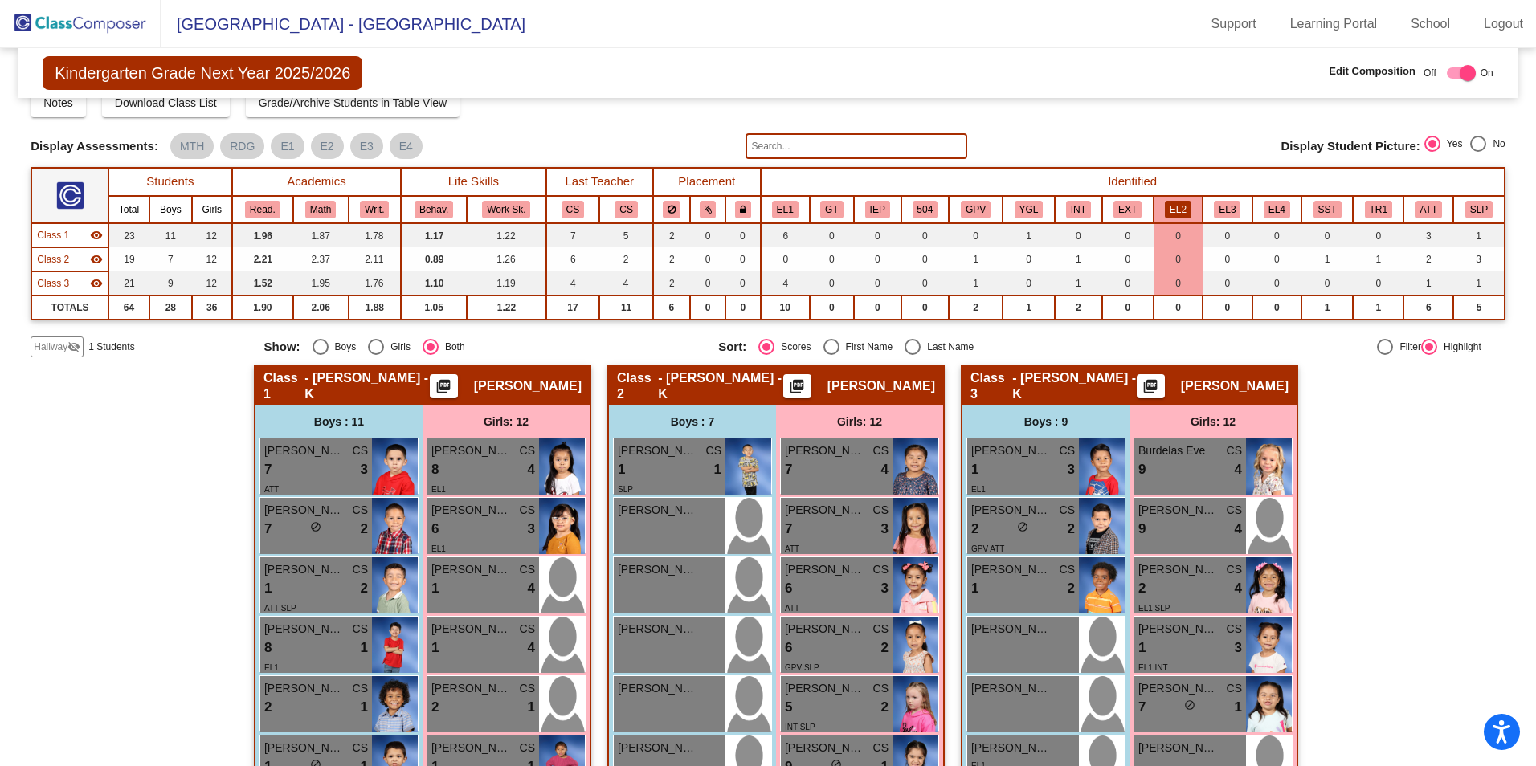
scroll to position [0, 0]
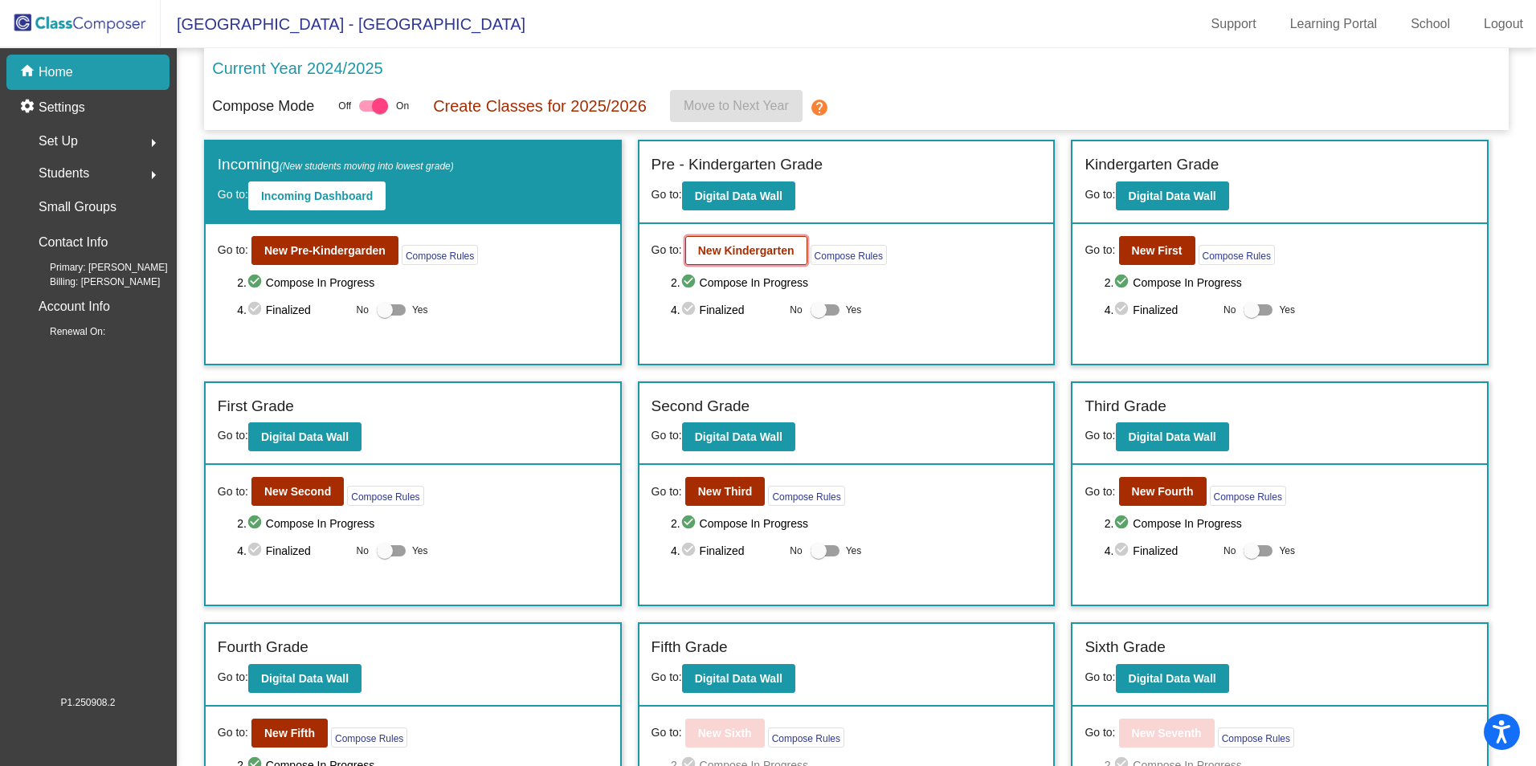
click at [761, 247] on b "New Kindergarten" at bounding box center [746, 250] width 96 height 13
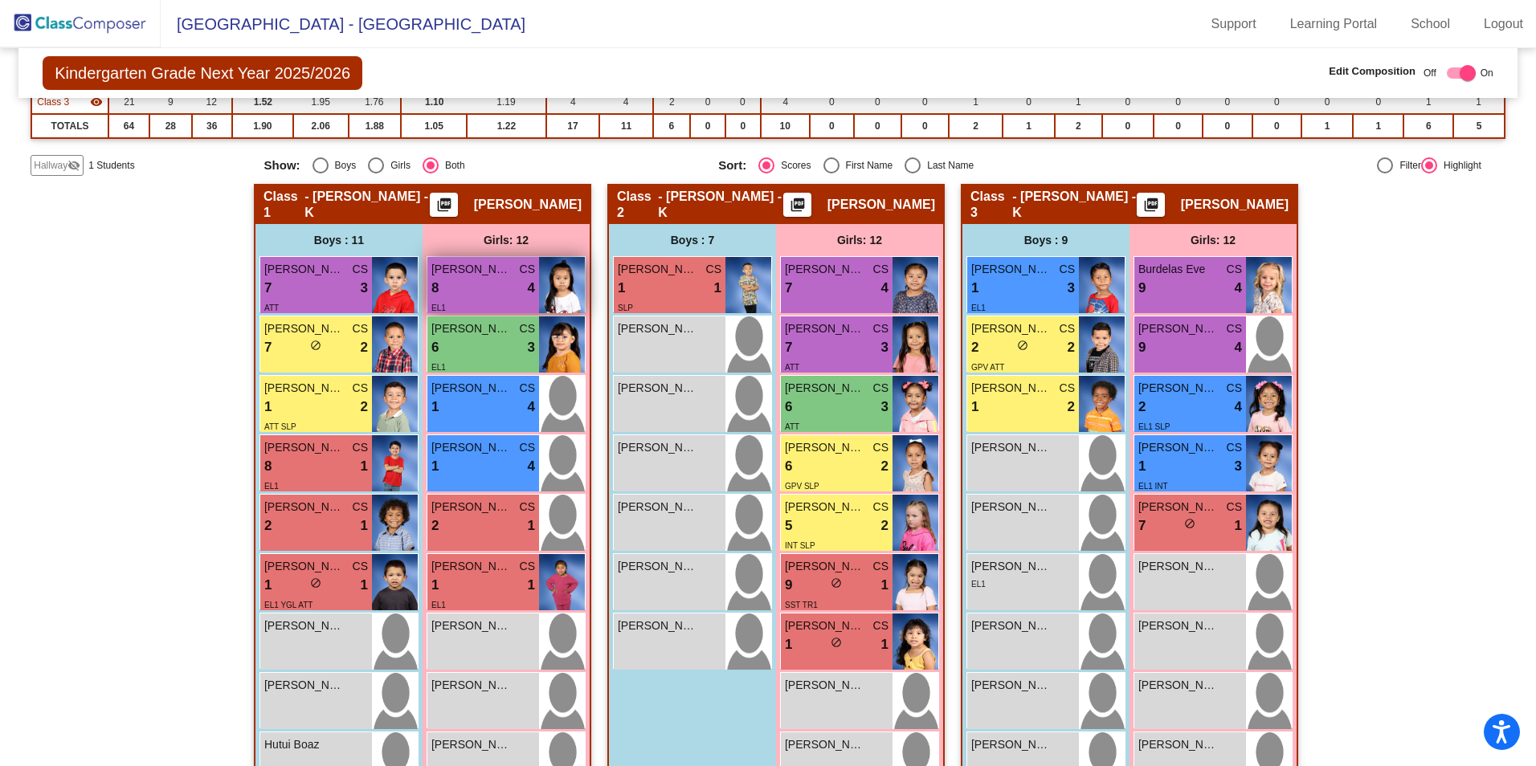
scroll to position [321, 0]
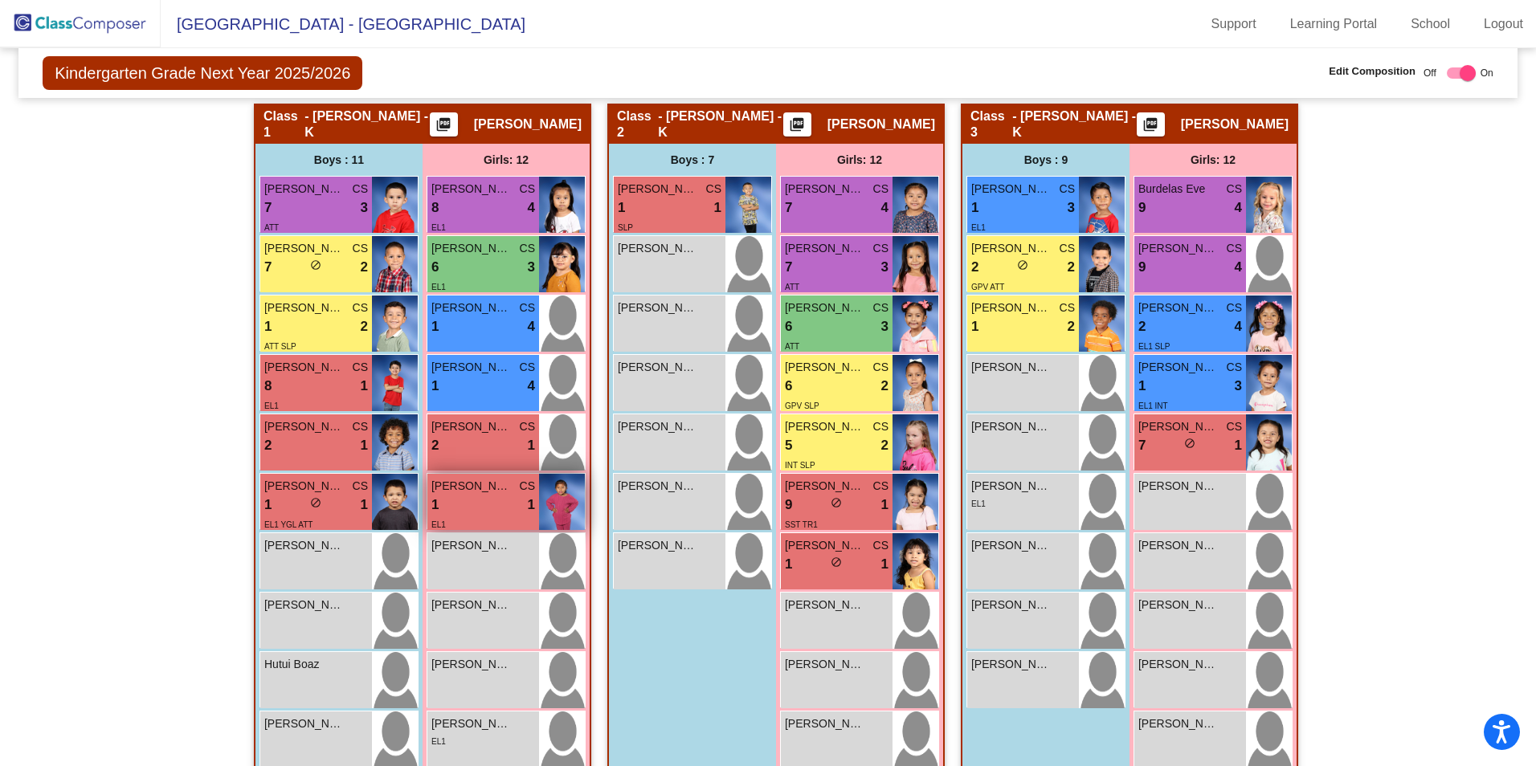
click at [491, 504] on div "1 lock do_not_disturb_alt 1" at bounding box center [483, 505] width 104 height 21
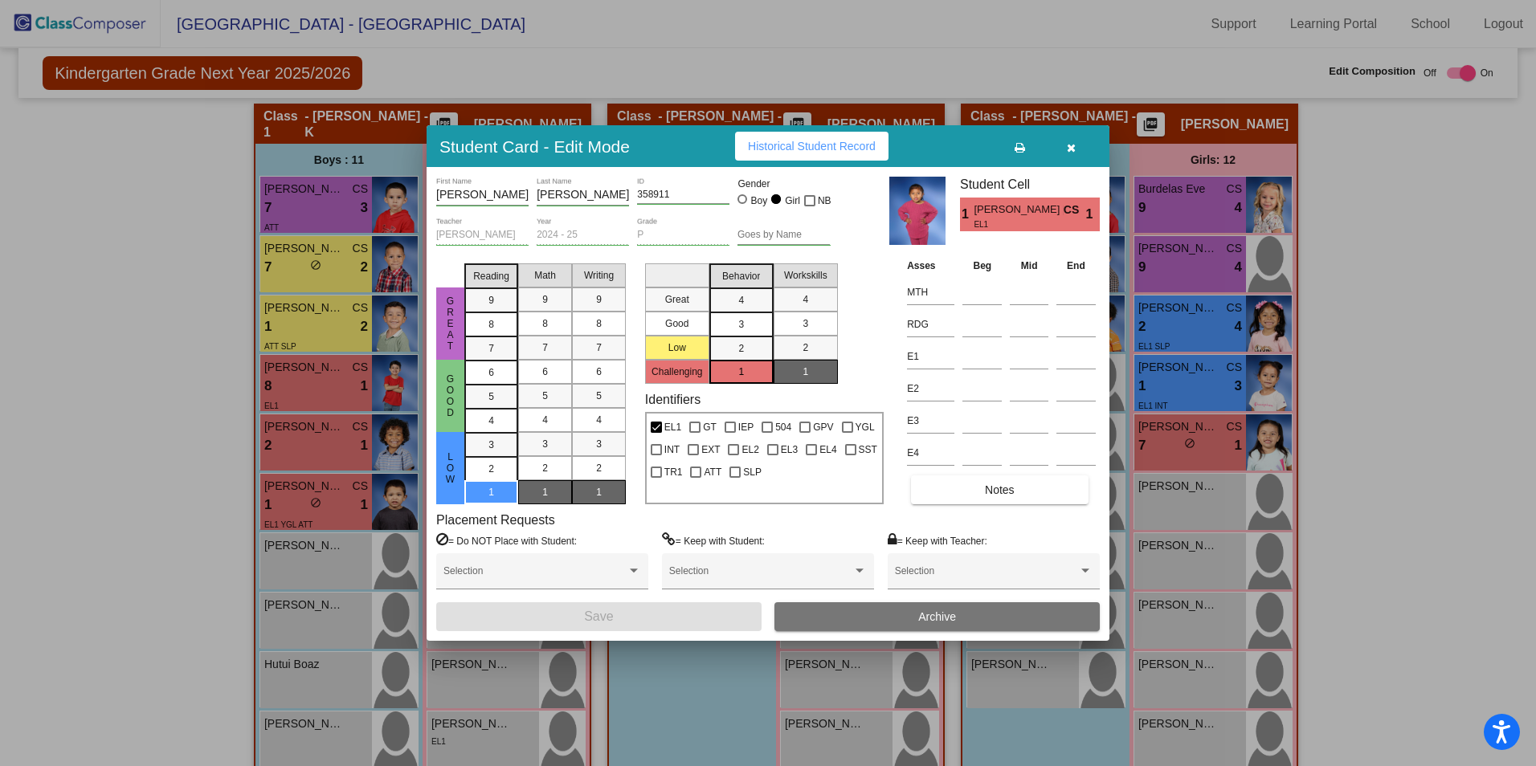
click at [1083, 149] on button "button" at bounding box center [1070, 146] width 51 height 29
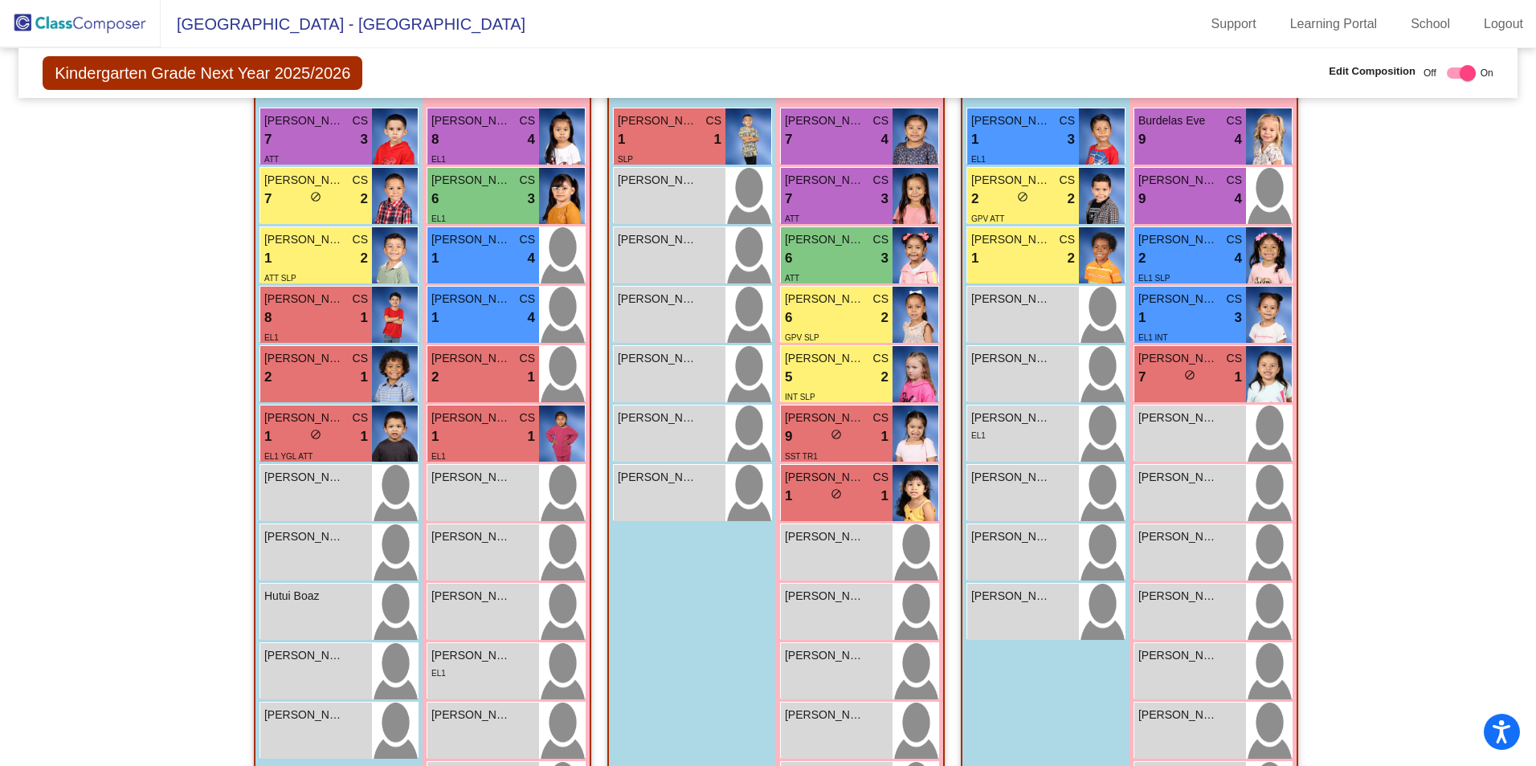
scroll to position [470, 0]
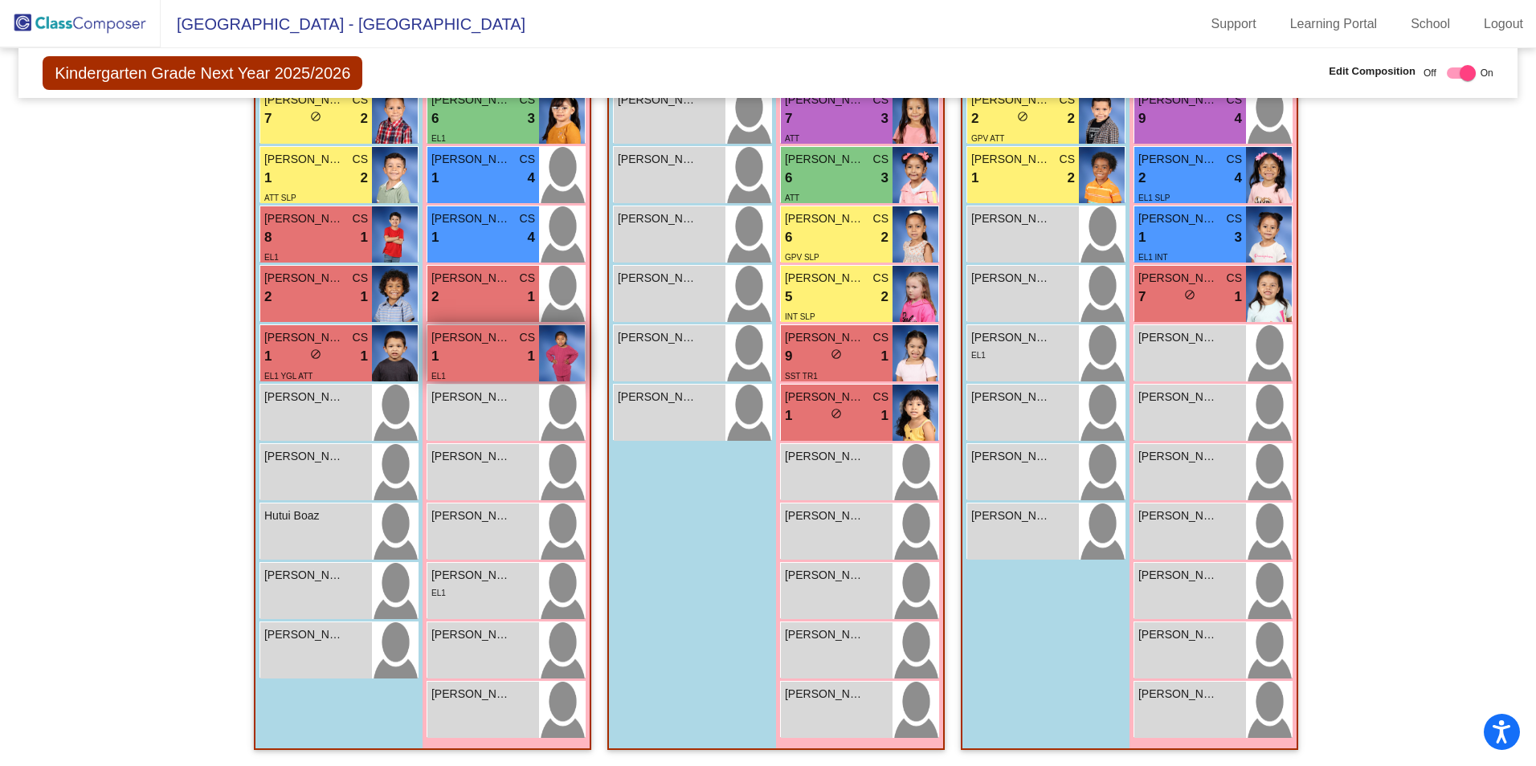
click at [513, 365] on div "1 lock do_not_disturb_alt 1" at bounding box center [483, 356] width 104 height 21
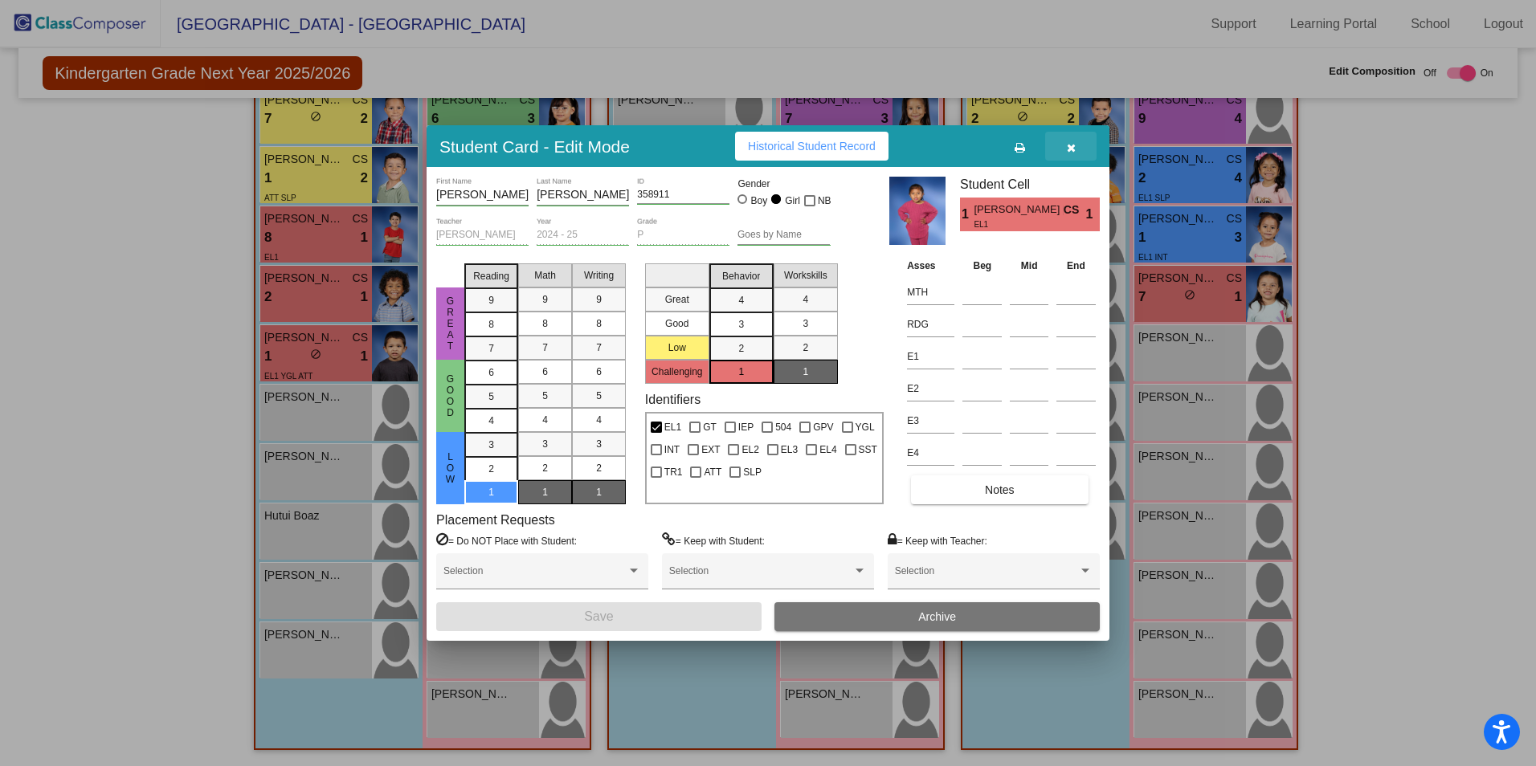
click at [1074, 156] on button "button" at bounding box center [1070, 146] width 51 height 29
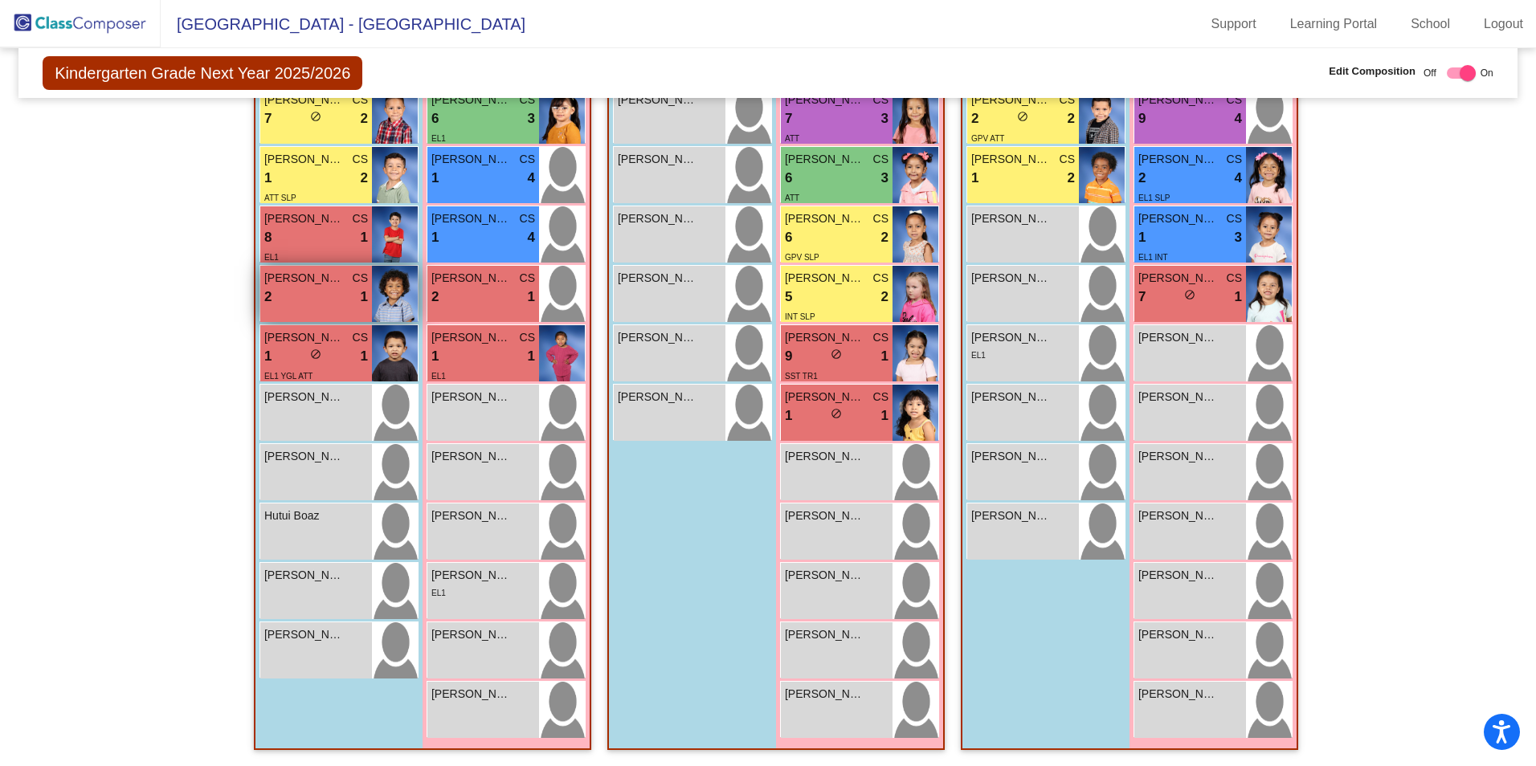
click at [321, 296] on div "2 lock do_not_disturb_alt 1" at bounding box center [316, 297] width 104 height 21
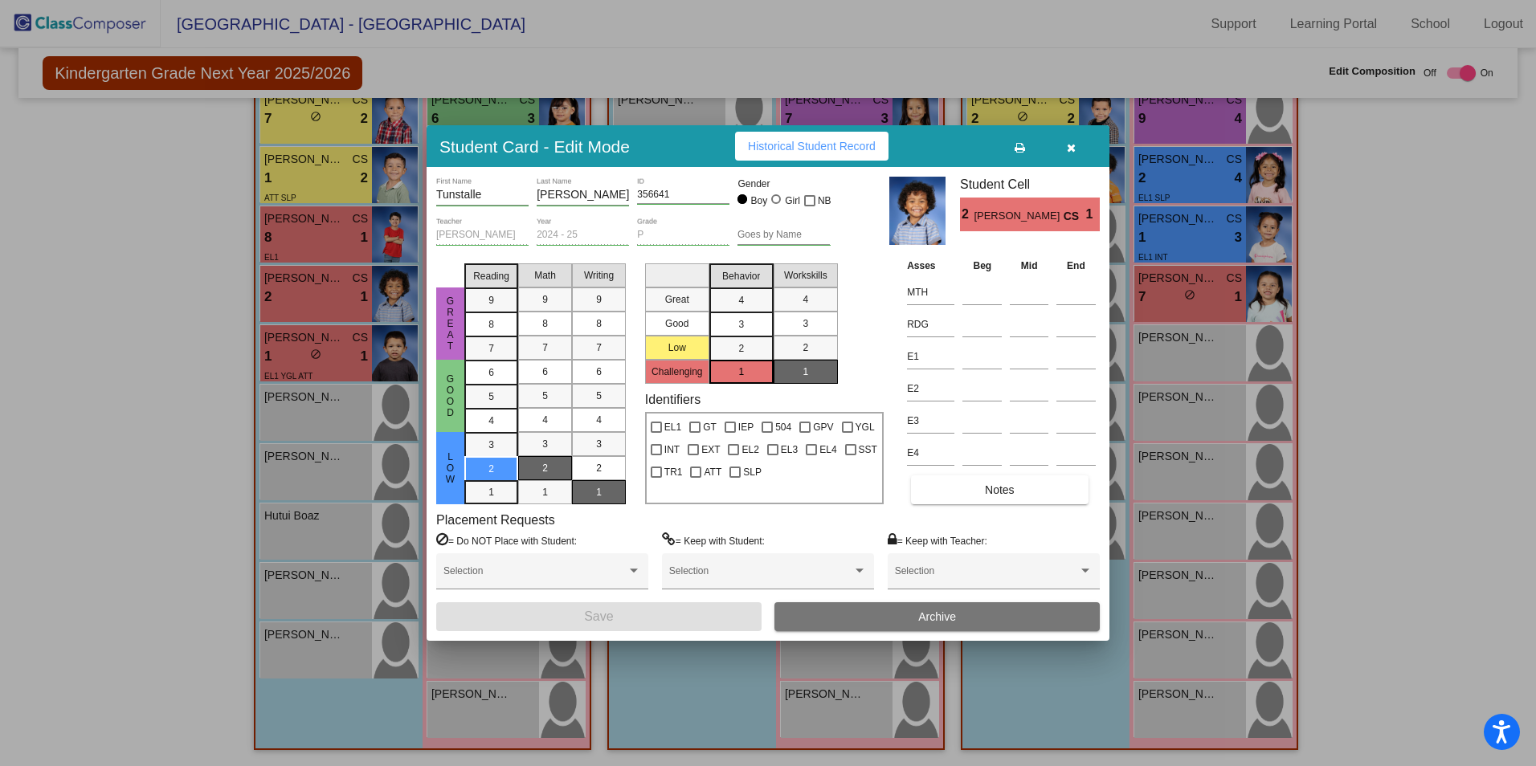
click at [1075, 153] on button "button" at bounding box center [1070, 146] width 51 height 29
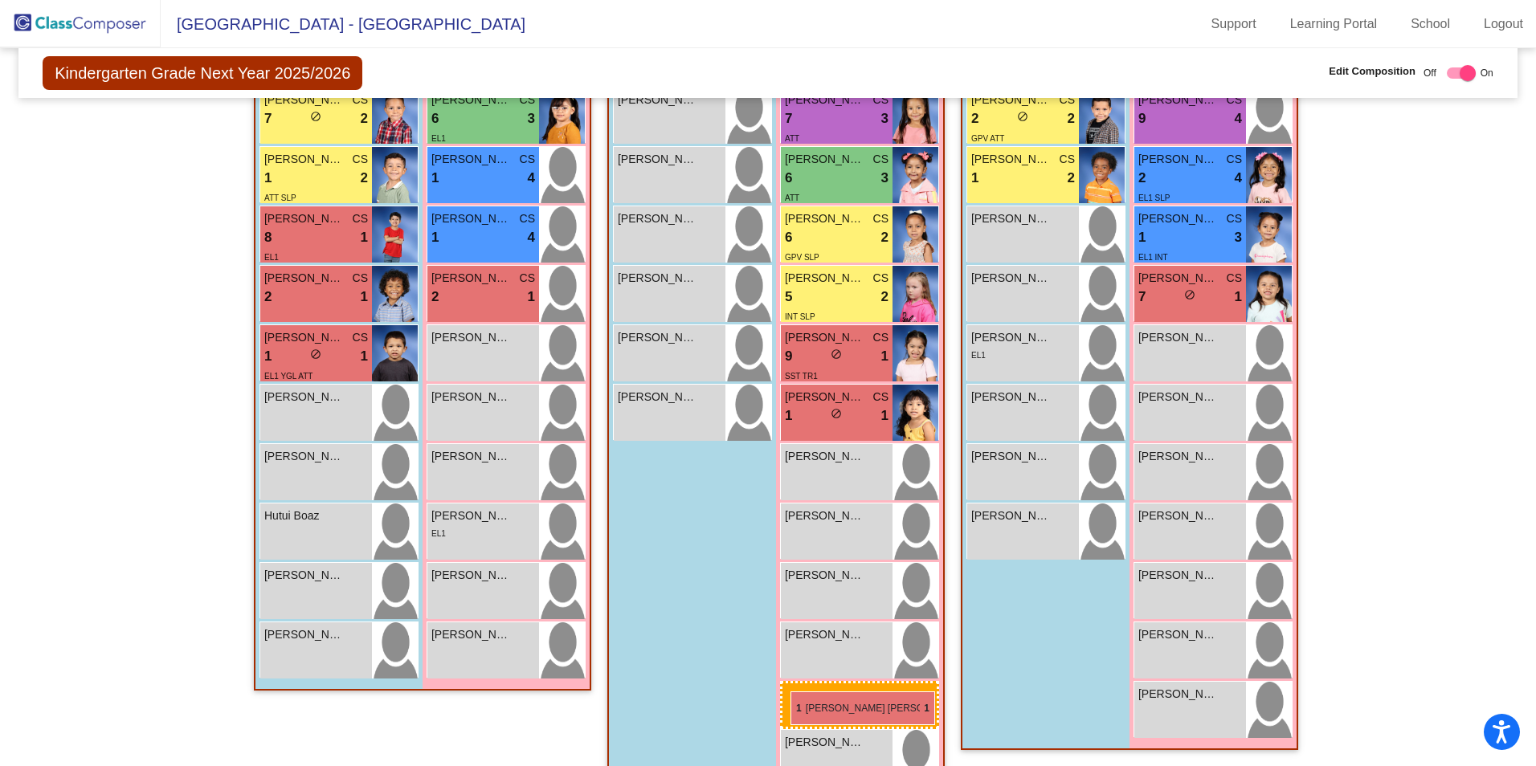
drag, startPoint x: 448, startPoint y: 357, endPoint x: 790, endPoint y: 692, distance: 478.3
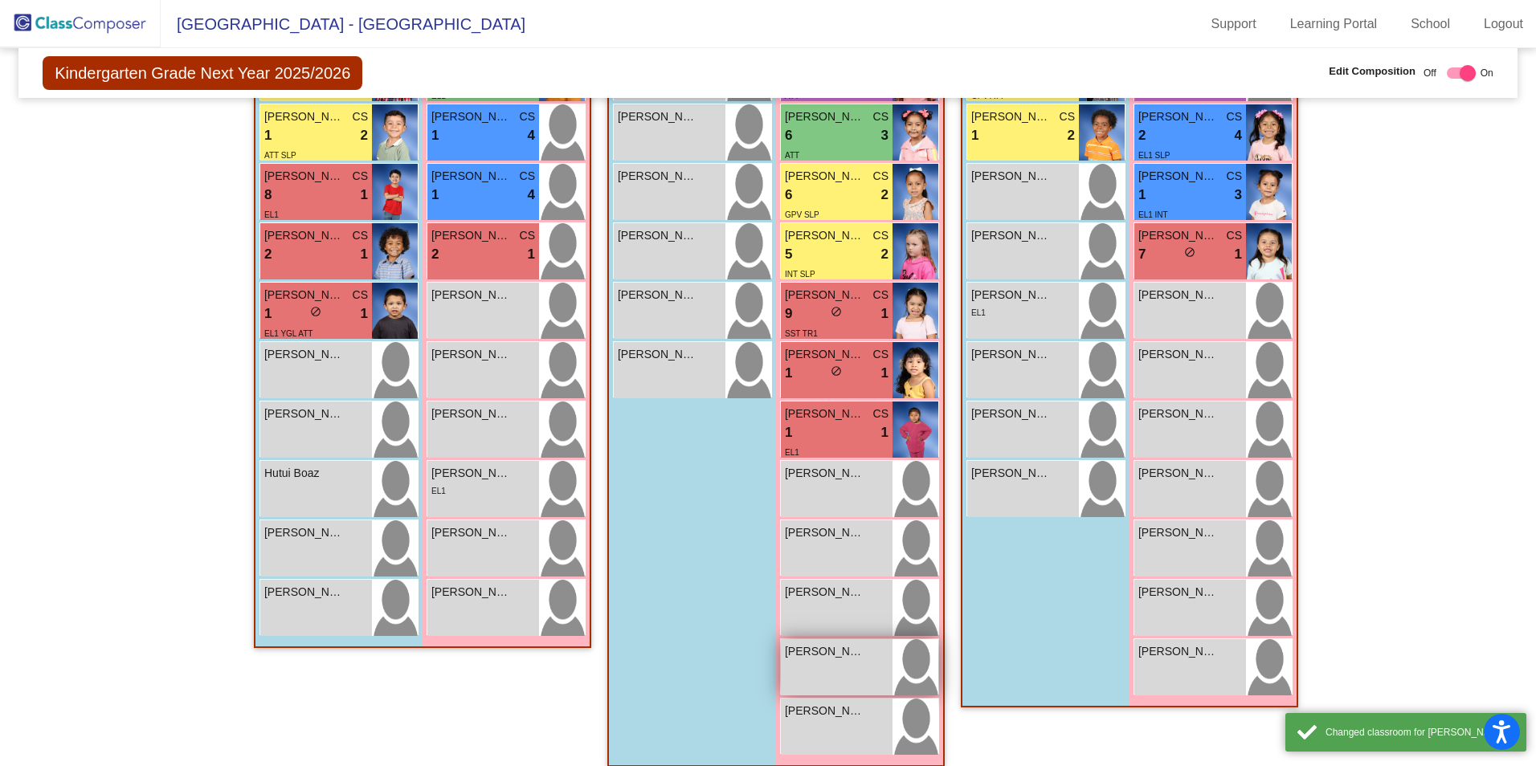
scroll to position [529, 0]
